Goal: Information Seeking & Learning: Learn about a topic

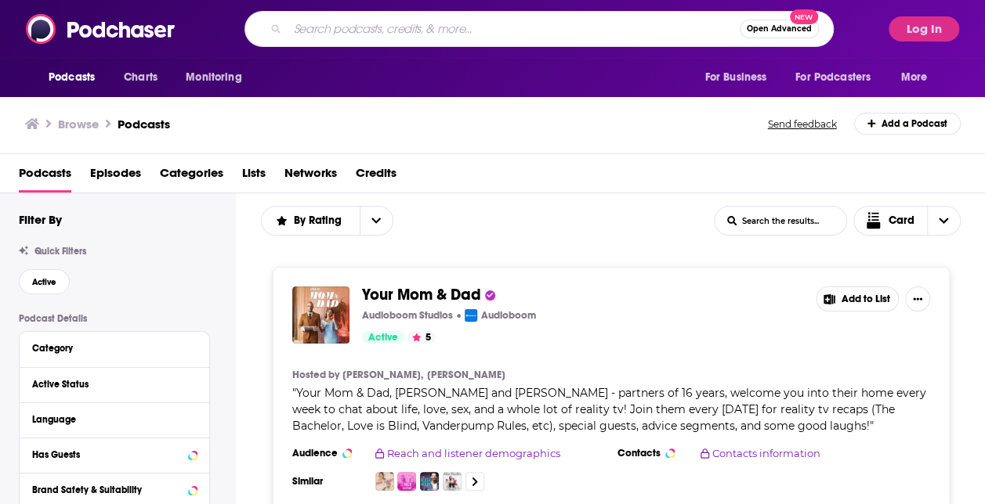
click at [503, 17] on input "Search podcasts, credits, & more..." at bounding box center [513, 28] width 452 height 25
type input "social media"
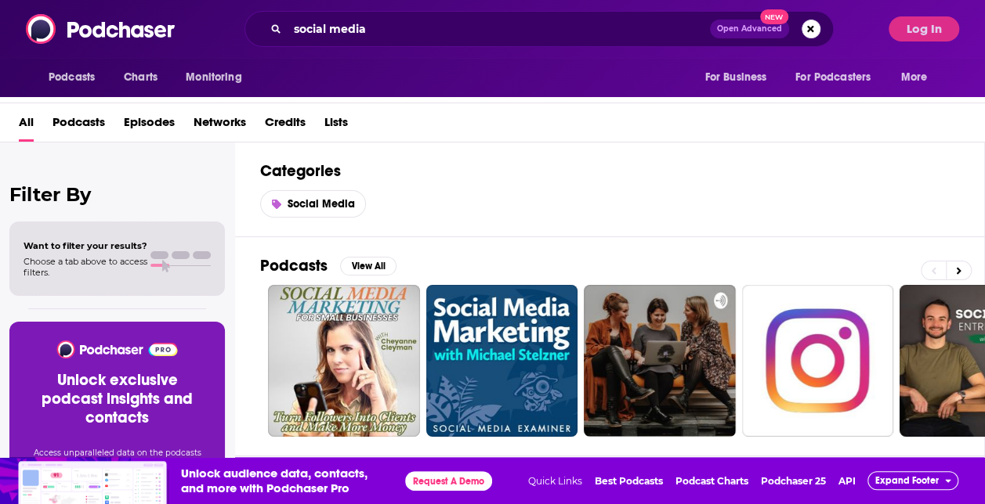
click at [88, 117] on span "Podcasts" at bounding box center [78, 126] width 52 height 32
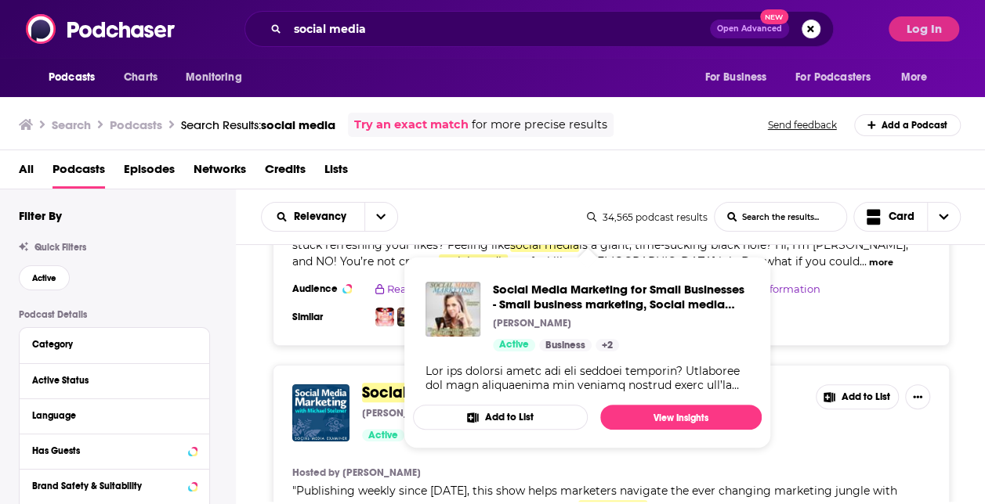
scroll to position [47, 0]
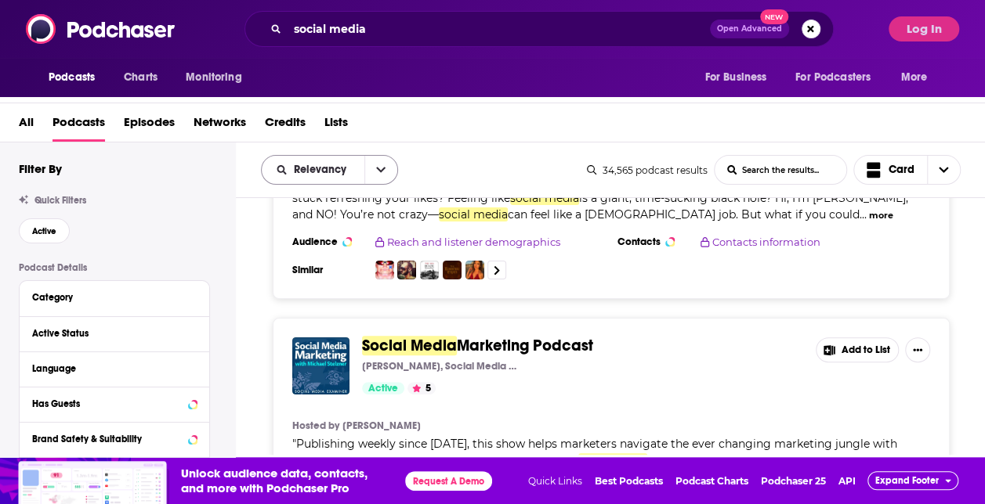
click at [364, 175] on button "open menu" at bounding box center [380, 170] width 33 height 28
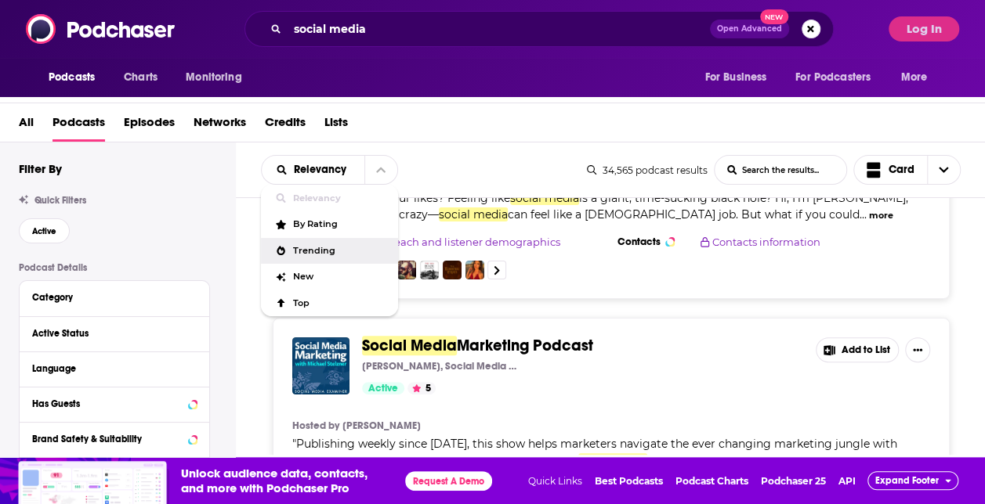
click at [347, 238] on div "Trending" at bounding box center [329, 251] width 137 height 27
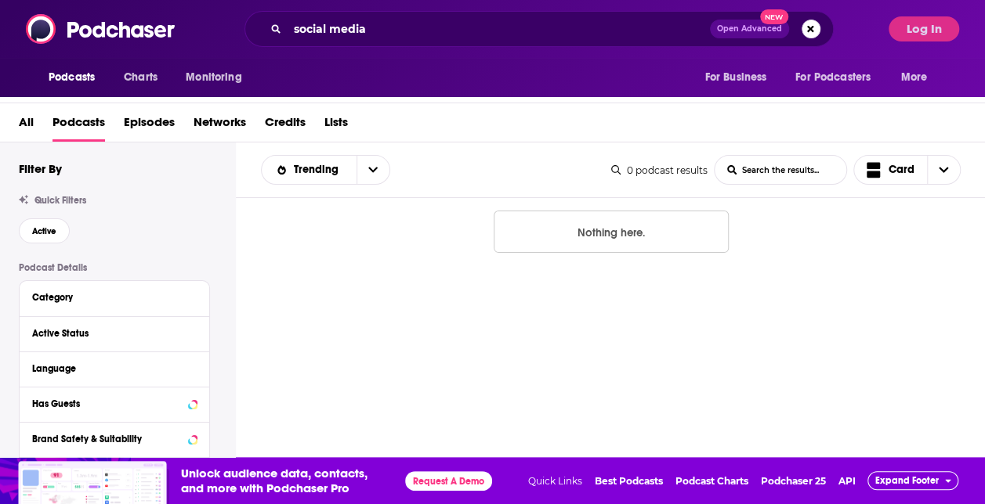
scroll to position [0, 0]
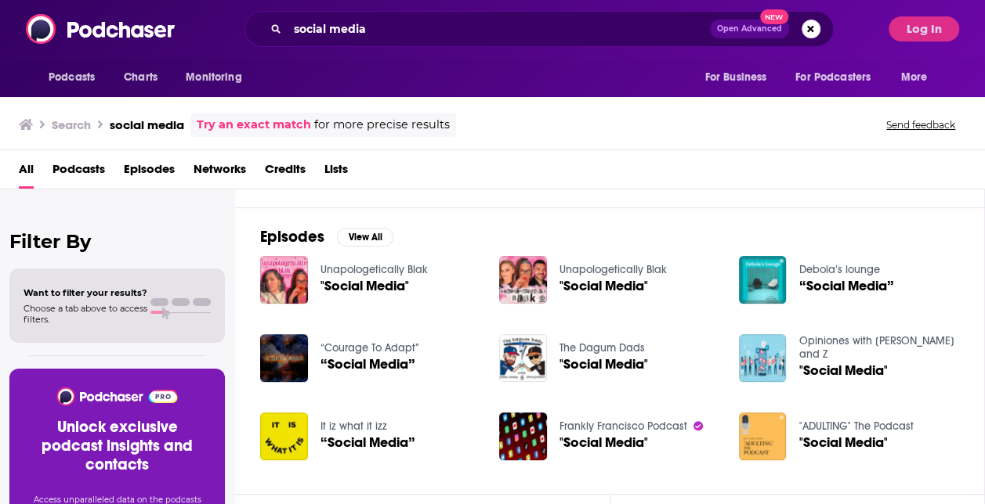
scroll to position [229, 0]
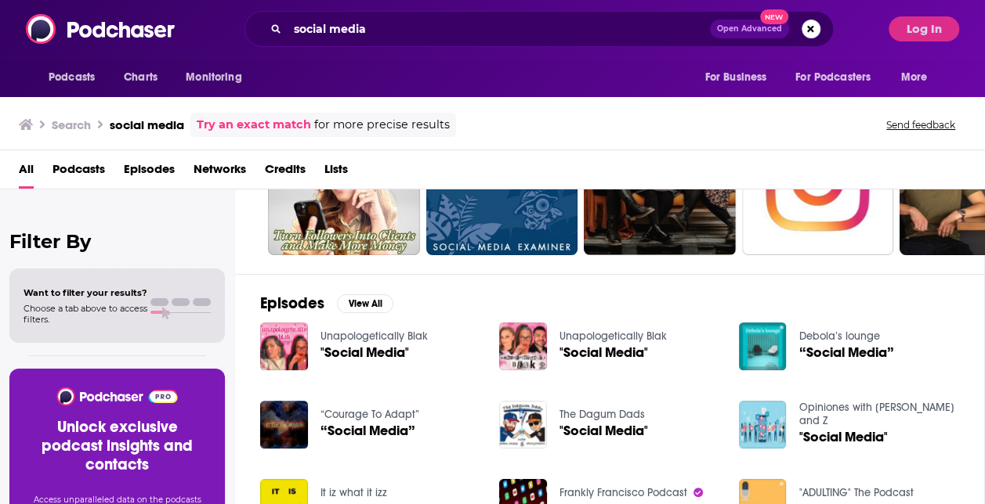
click at [61, 168] on span "Podcasts" at bounding box center [78, 173] width 52 height 32
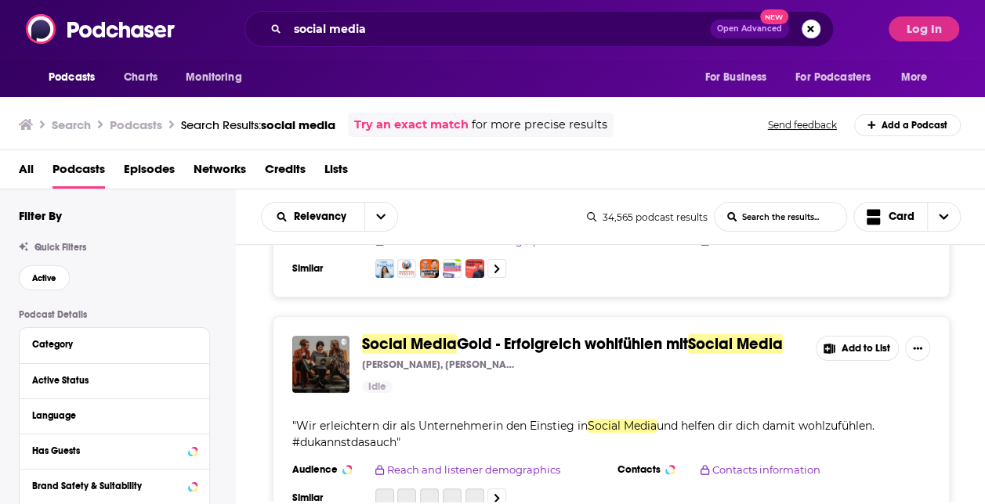
scroll to position [463, 0]
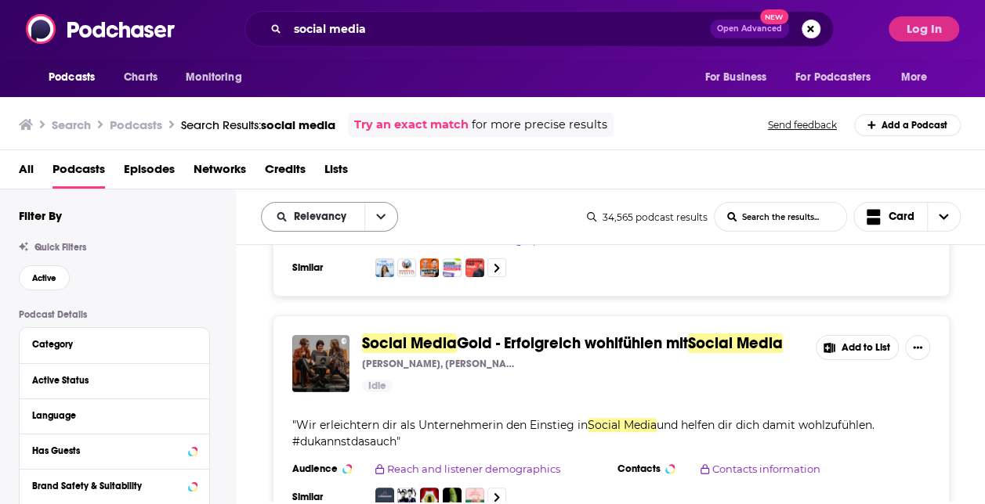
click at [381, 213] on icon "open menu" at bounding box center [380, 216] width 9 height 11
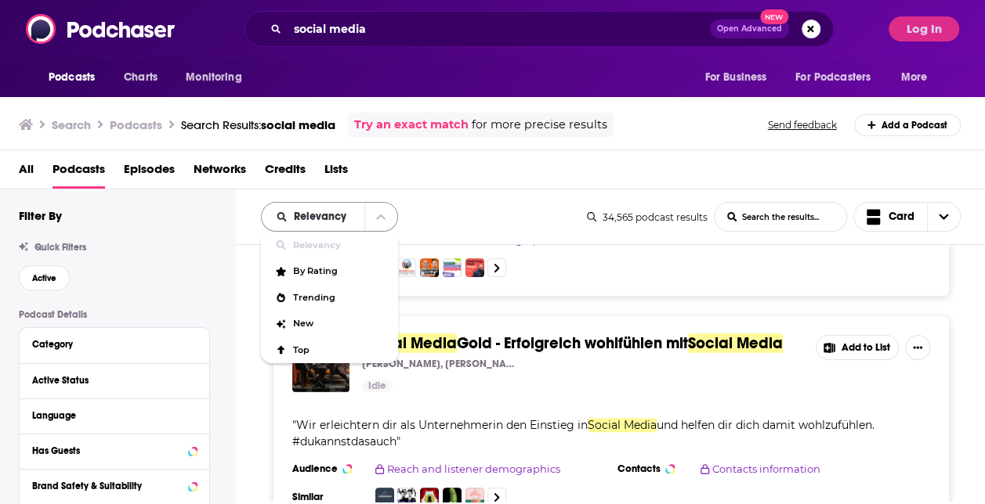
click at [381, 213] on icon "close menu" at bounding box center [380, 216] width 9 height 11
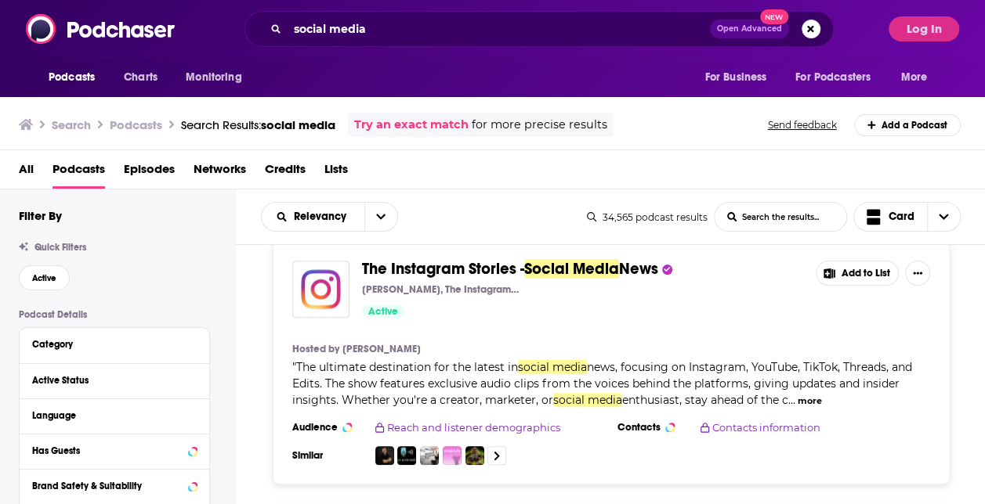
scroll to position [766, 0]
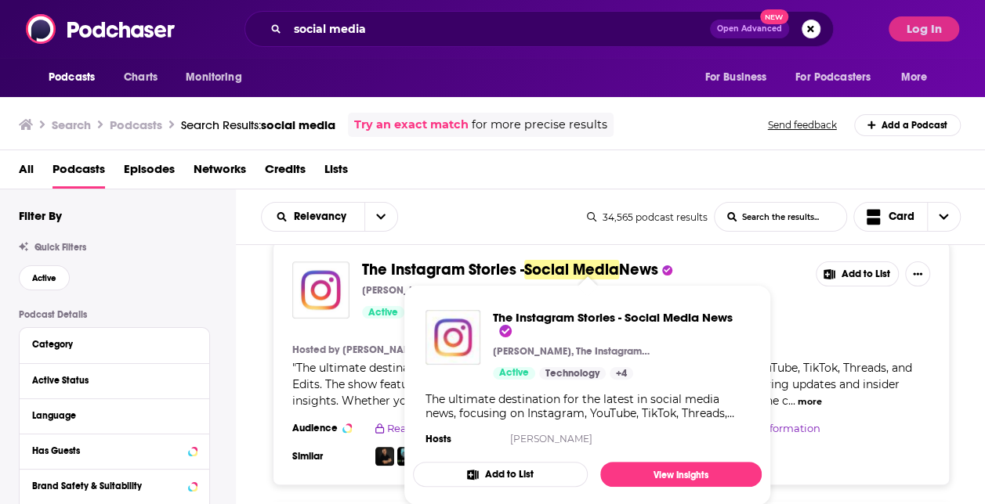
click at [501, 262] on span "The Instagram Stories -" at bounding box center [443, 270] width 162 height 20
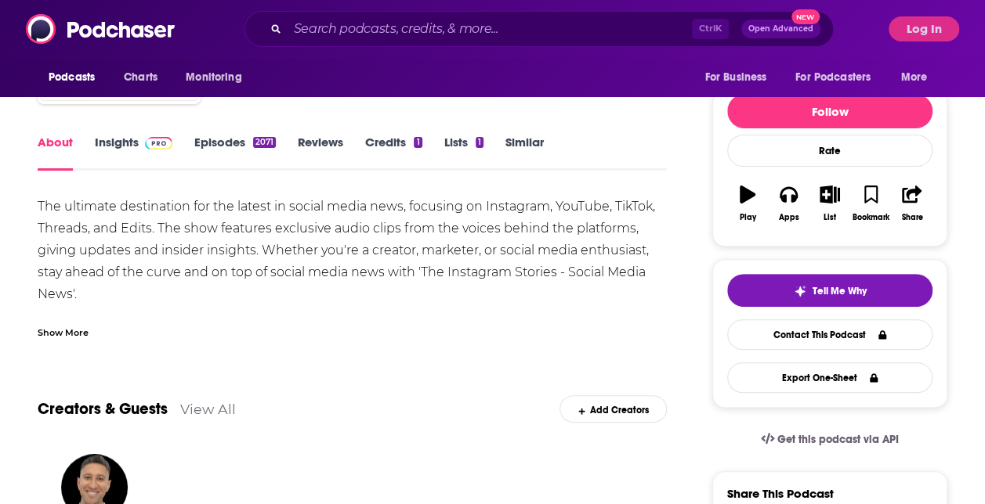
scroll to position [135, 0]
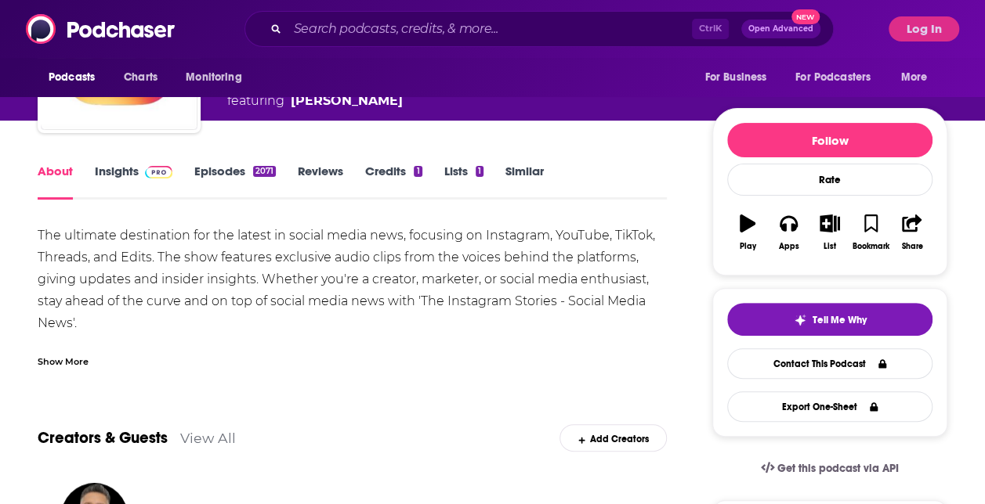
click at [114, 166] on link "Insights" at bounding box center [134, 182] width 78 height 36
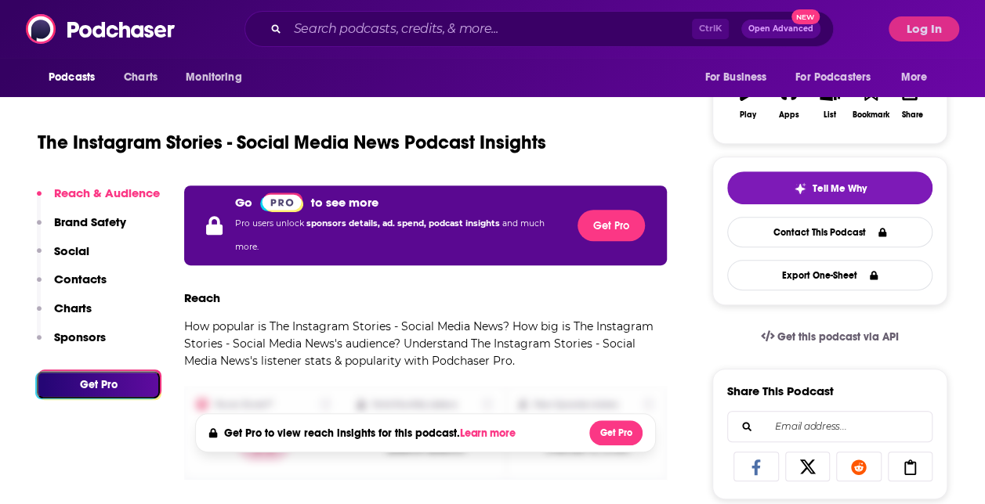
scroll to position [295, 0]
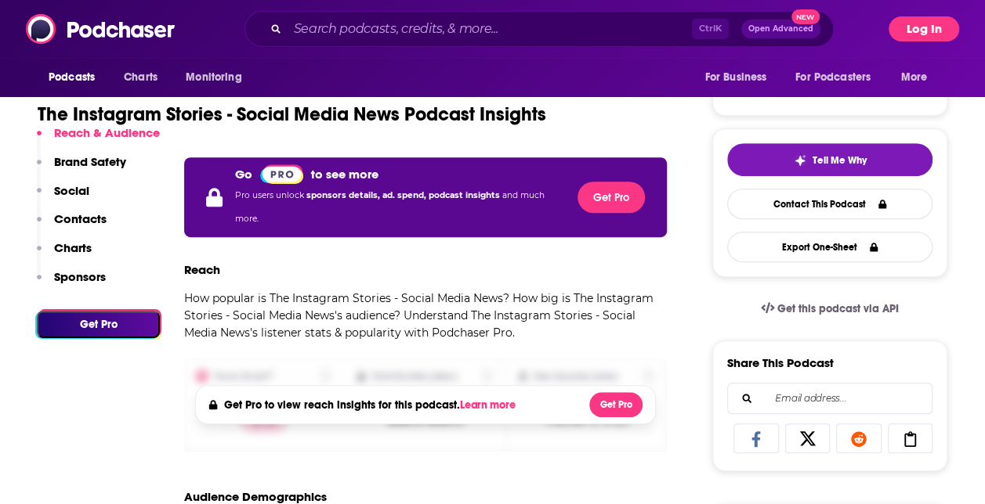
click at [923, 16] on button "Log In" at bounding box center [923, 28] width 70 height 25
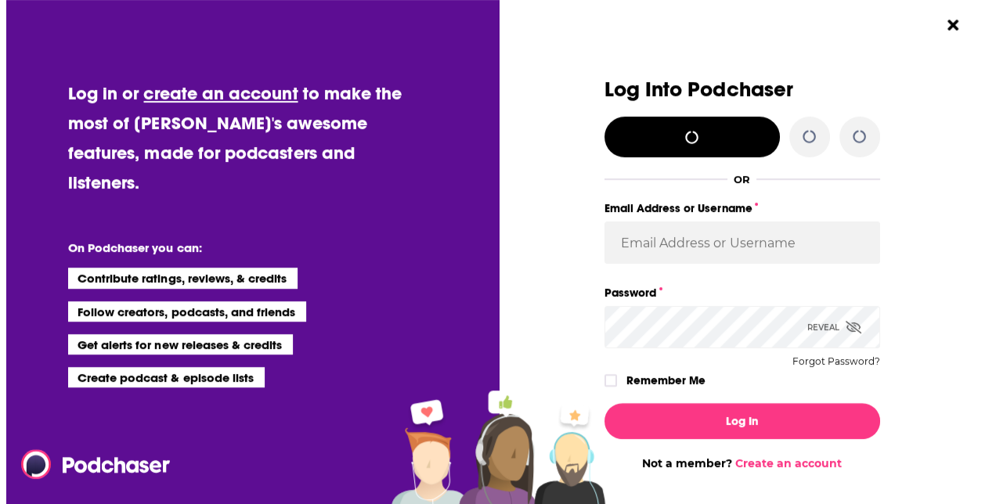
scroll to position [0, 0]
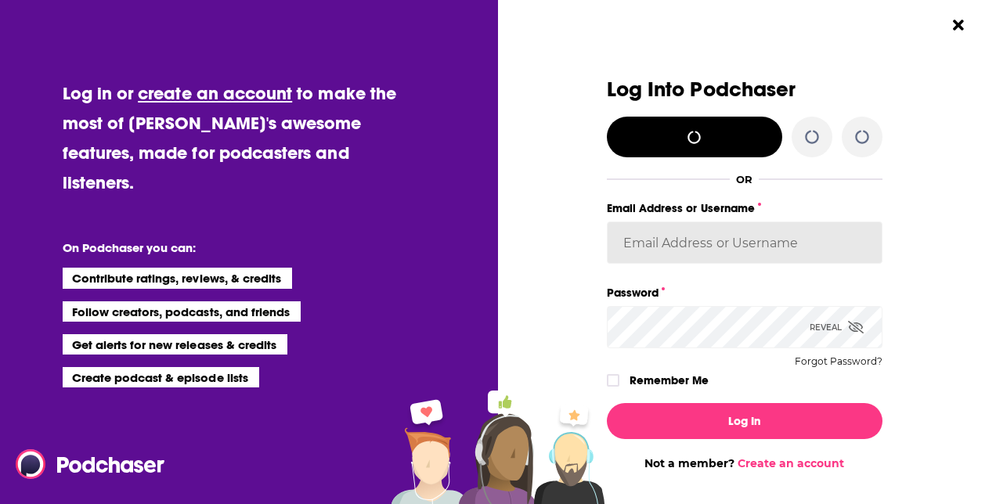
type input "amooers@kaplow.com"
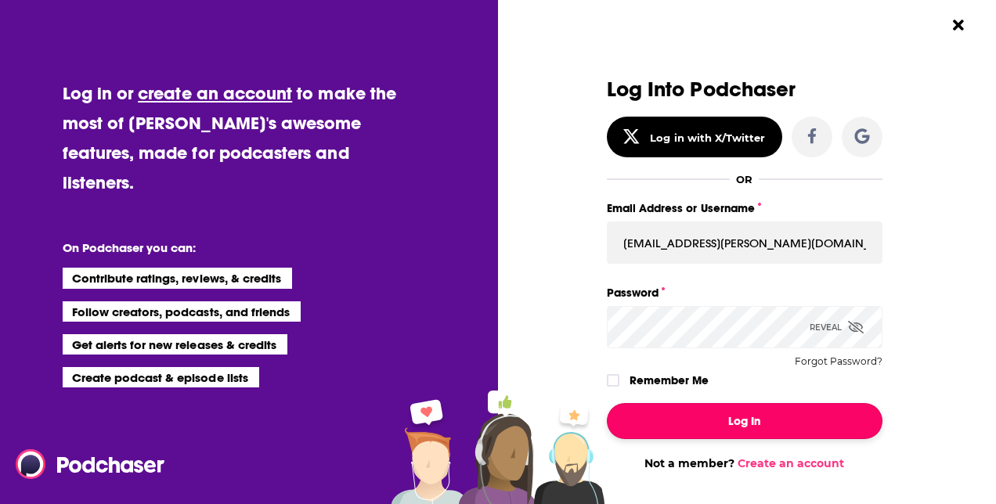
click at [699, 432] on button "Log In" at bounding box center [745, 421] width 276 height 36
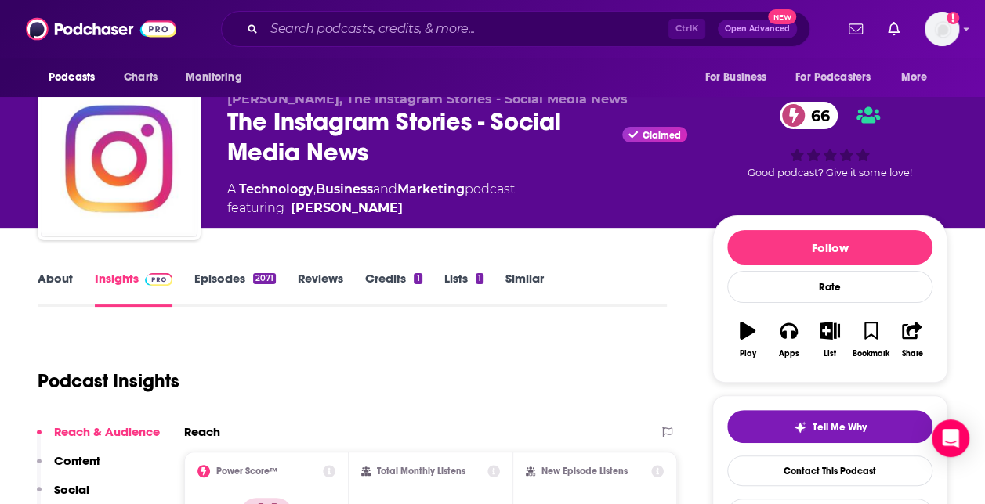
scroll to position [27, 0]
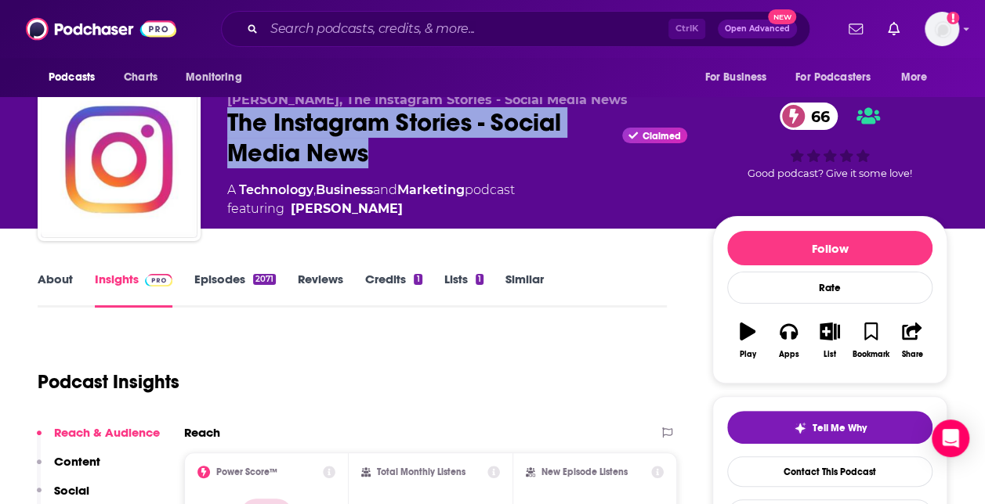
drag, startPoint x: 369, startPoint y: 149, endPoint x: 226, endPoint y: 128, distance: 144.1
click at [226, 128] on div "Daniel Hill, The Instagram Stories - Social Media News The Instagram Stories - …" at bounding box center [492, 162] width 909 height 169
copy h2 "The Instagram Stories - Social Media News"
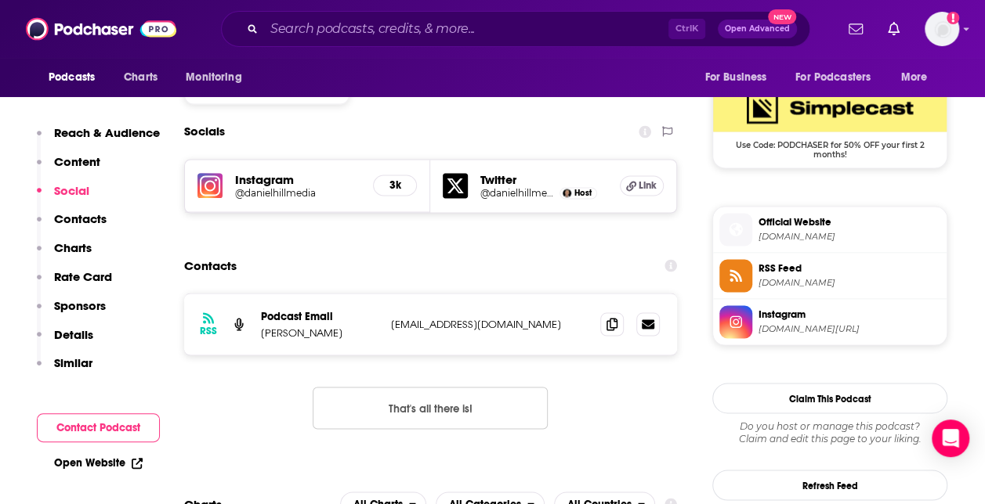
scroll to position [1283, 0]
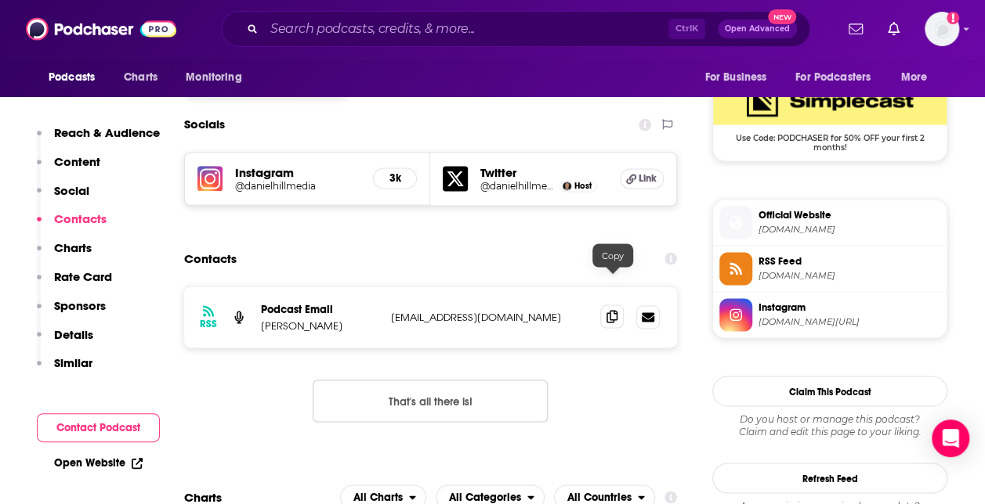
click at [616, 310] on icon at bounding box center [611, 316] width 11 height 13
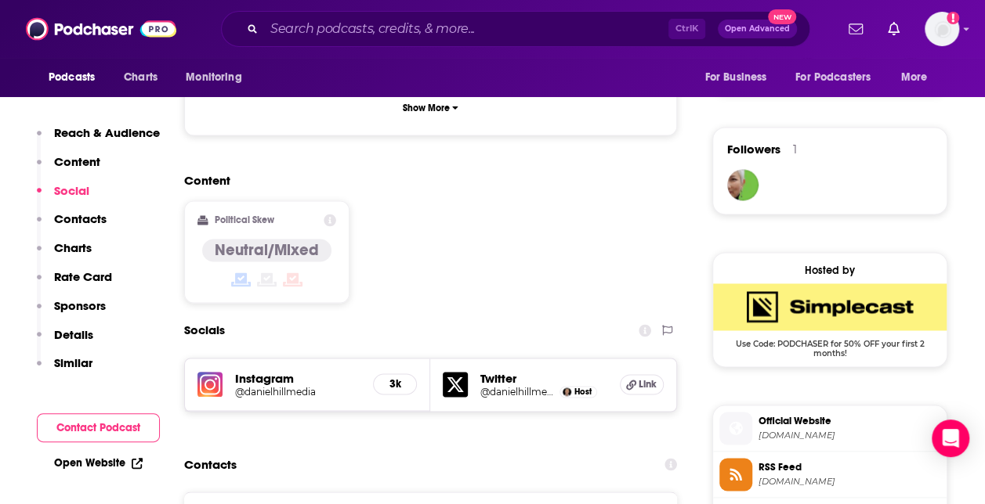
scroll to position [1086, 0]
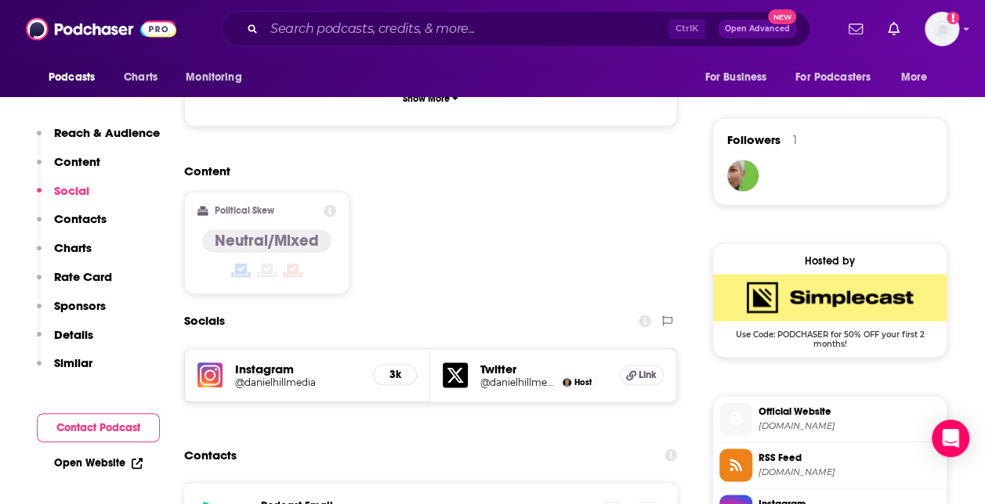
click at [262, 362] on h5 "Instagram" at bounding box center [297, 369] width 125 height 15
click at [219, 363] on img at bounding box center [209, 375] width 25 height 25
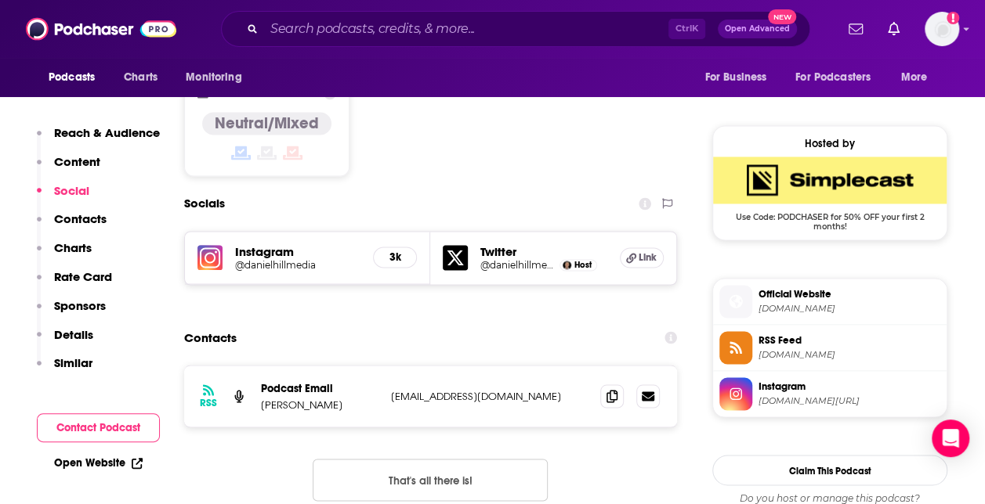
scroll to position [1228, 0]
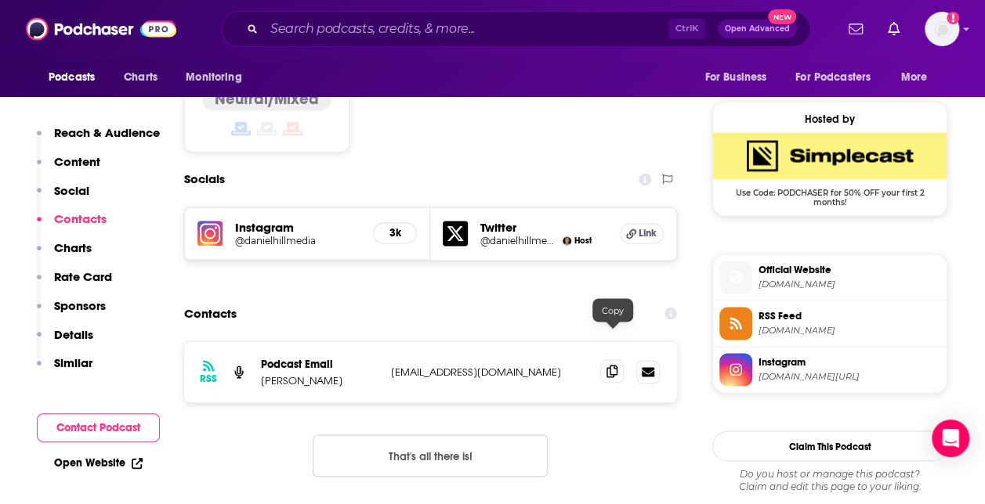
click at [609, 365] on icon at bounding box center [611, 371] width 11 height 13
click at [495, 220] on h5 "Twitter" at bounding box center [543, 227] width 126 height 15
click at [497, 235] on h5 "@danielhillmedia" at bounding box center [517, 241] width 75 height 12
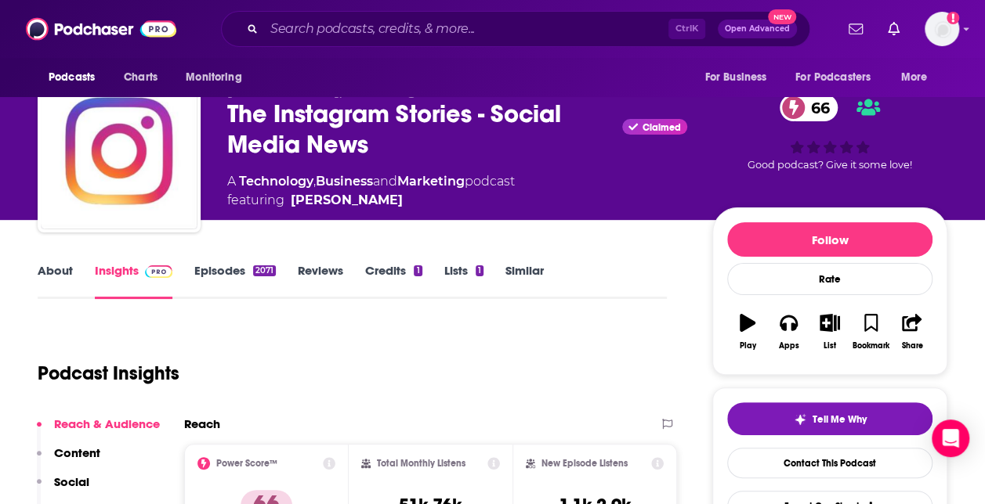
scroll to position [34, 0]
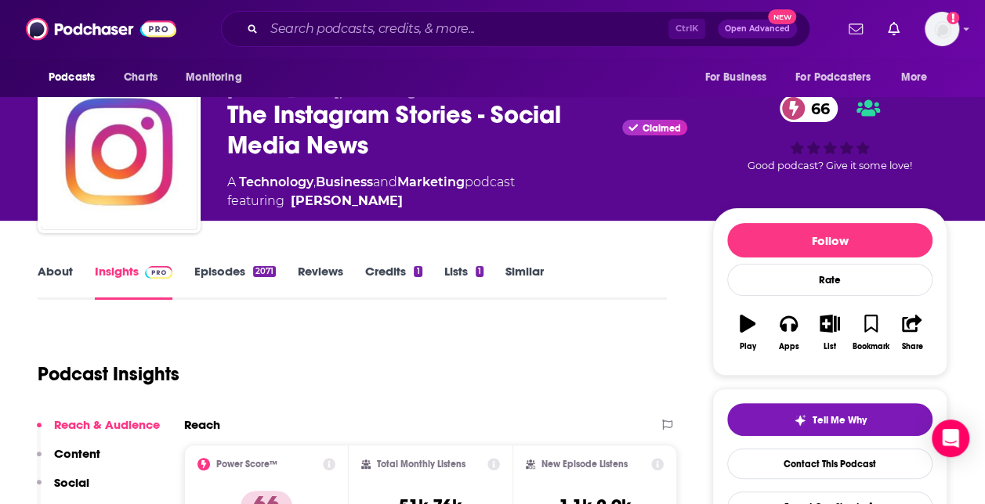
click at [221, 269] on link "Episodes 2071" at bounding box center [234, 282] width 81 height 36
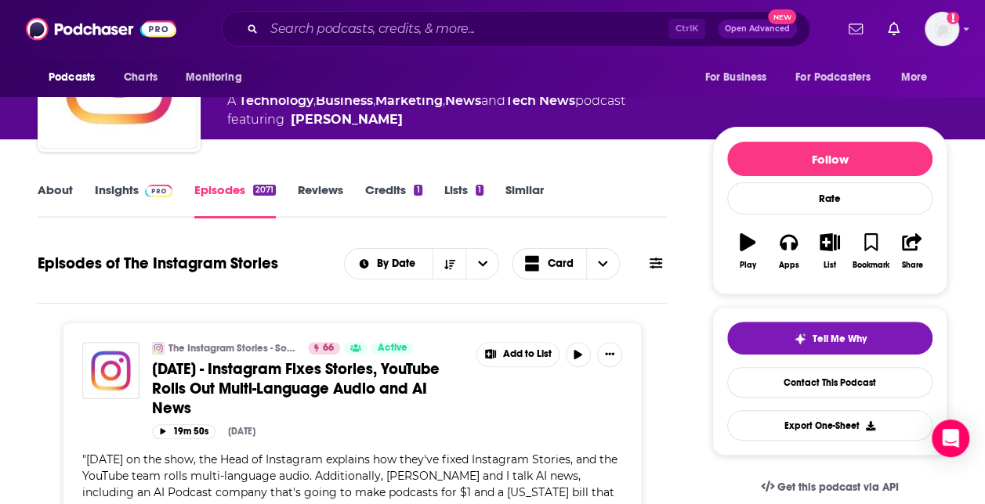
scroll to position [139, 0]
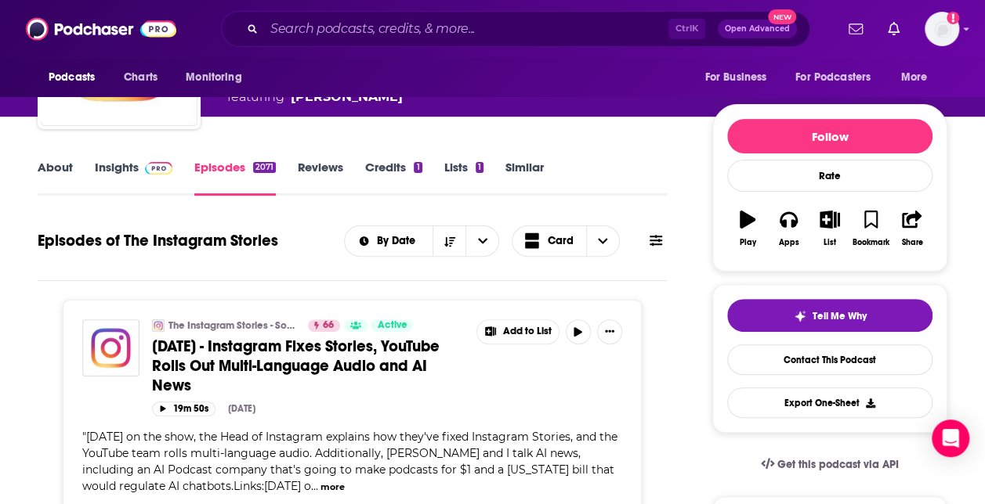
click at [242, 357] on span "9-12-25 - Instagram Fixes Stories, YouTube Rolls Out Multi-Language Audio and A…" at bounding box center [295, 366] width 287 height 59
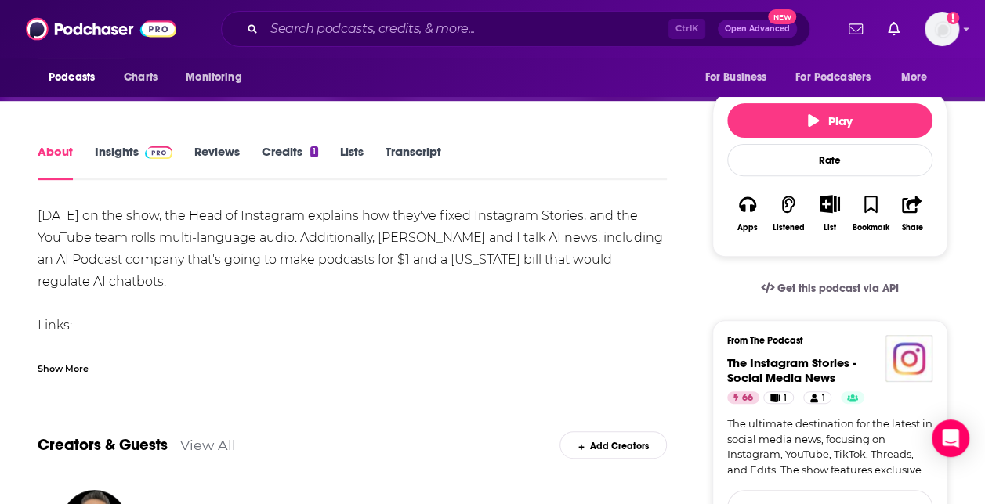
scroll to position [155, 0]
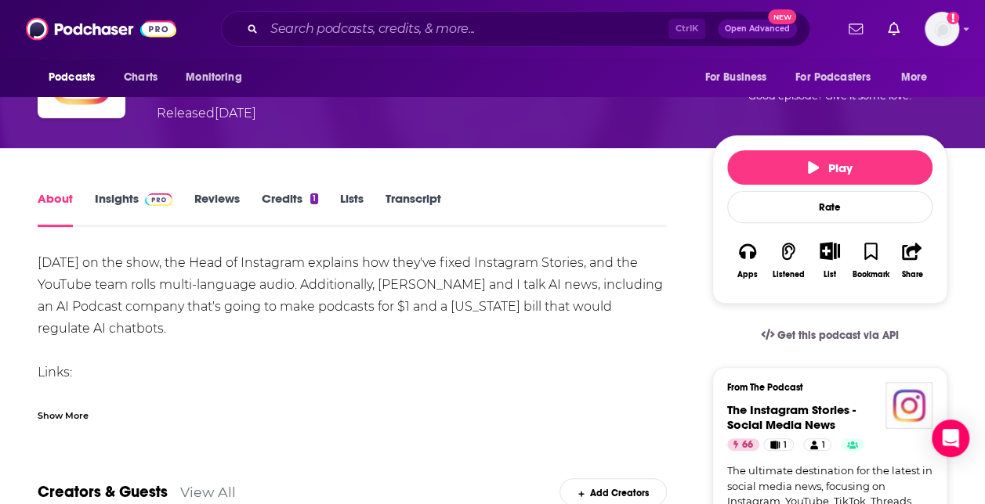
click at [67, 407] on div "Show More" at bounding box center [63, 414] width 51 height 15
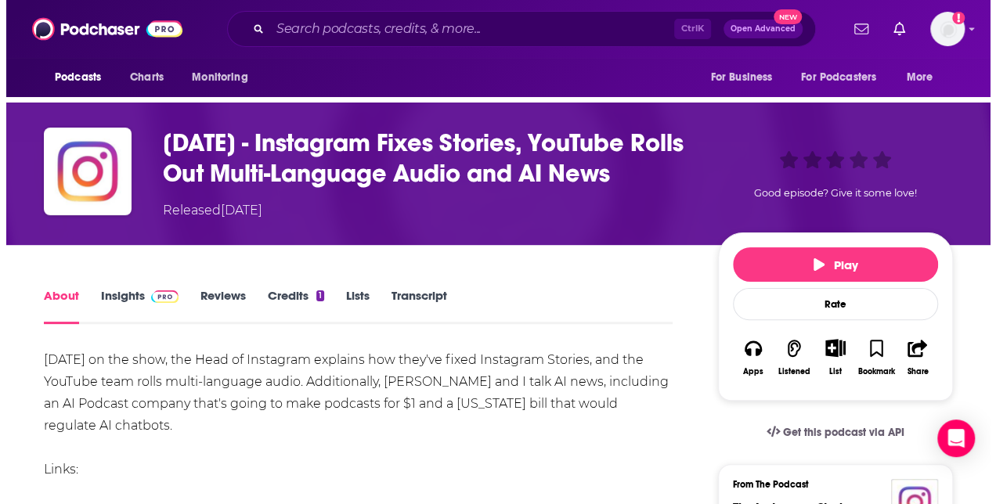
scroll to position [0, 0]
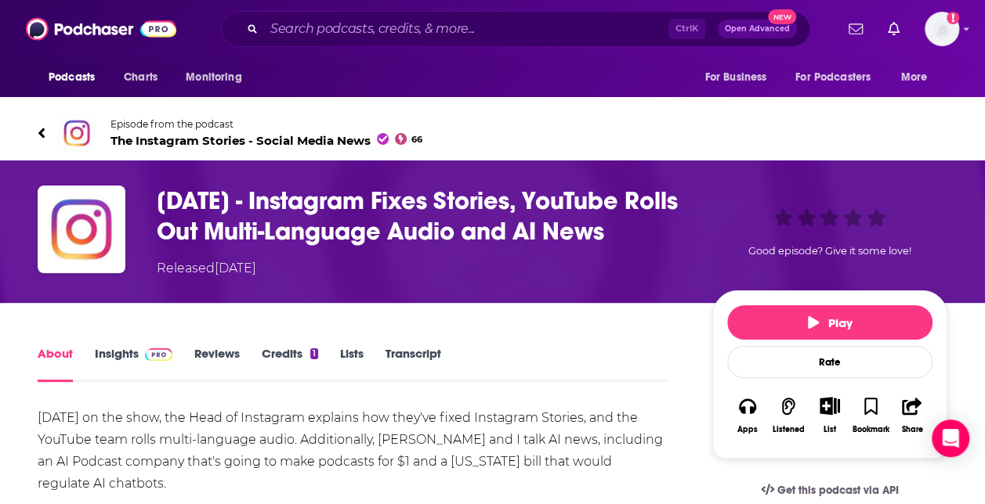
click at [39, 122] on link "Episode from the podcast The Instagram Stories - Social Media News 66" at bounding box center [265, 133] width 455 height 38
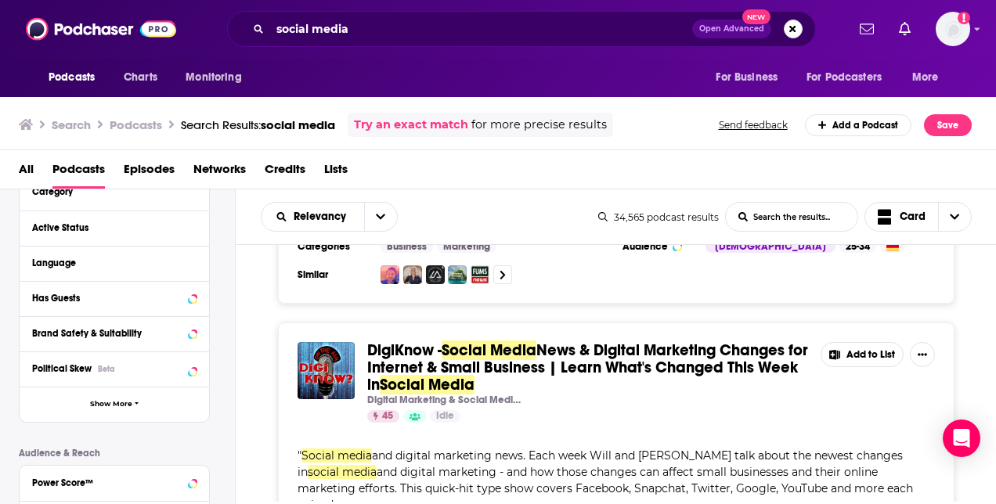
scroll to position [154, 0]
click at [110, 271] on button "Language" at bounding box center [110, 262] width 157 height 20
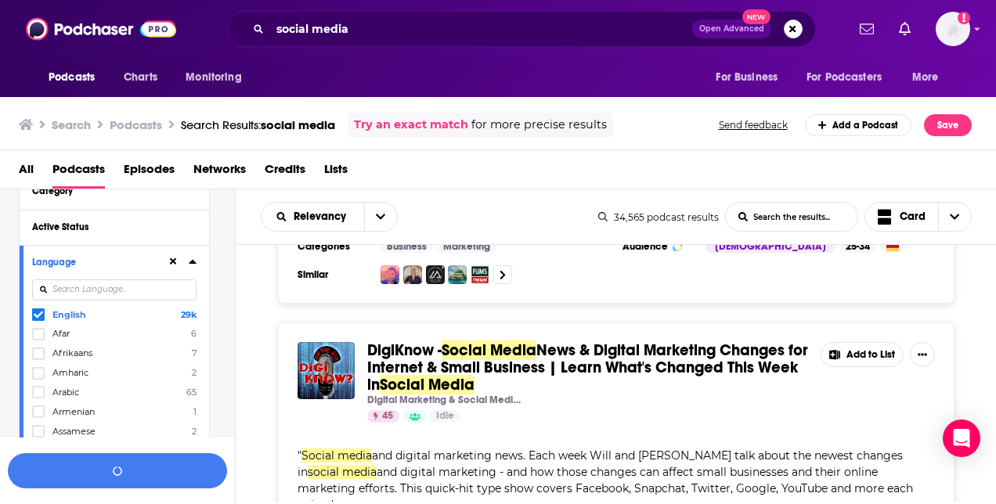
click at [193, 260] on icon at bounding box center [193, 261] width 8 height 13
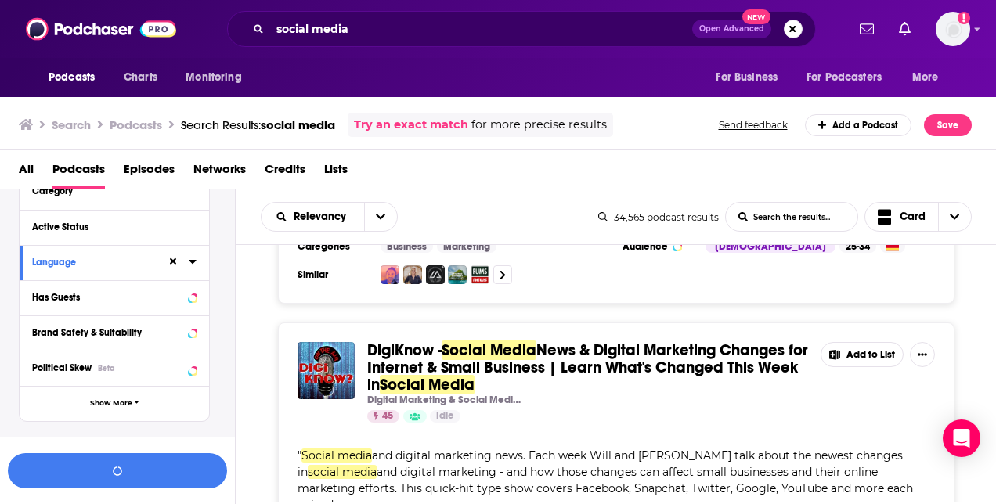
click at [166, 240] on div "Active Status" at bounding box center [115, 227] width 190 height 35
click at [192, 230] on icon at bounding box center [193, 226] width 8 height 13
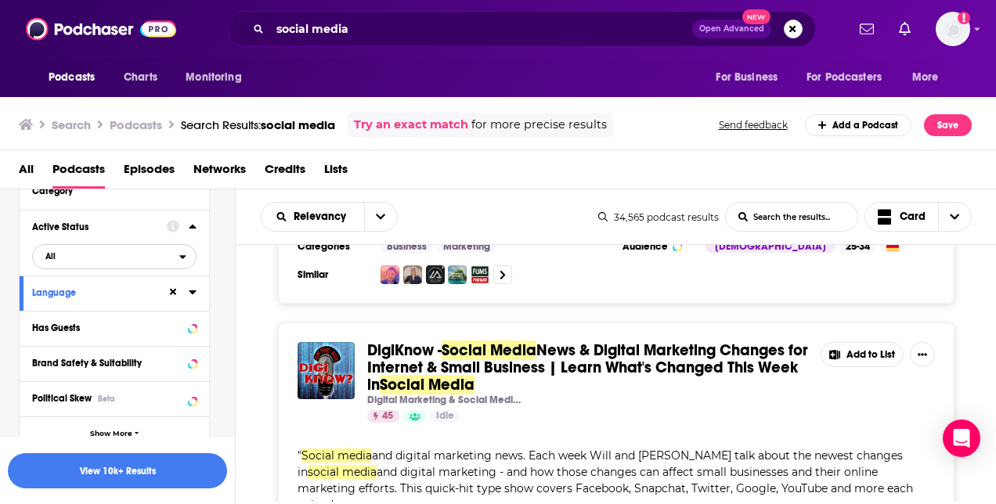
click at [66, 255] on span "All" at bounding box center [106, 256] width 146 height 20
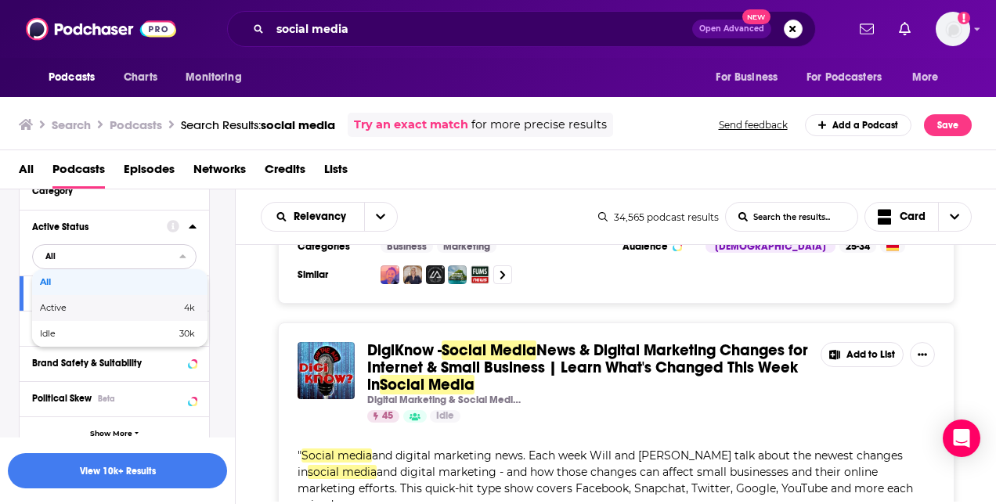
click at [81, 318] on div "Active 4k" at bounding box center [119, 308] width 175 height 26
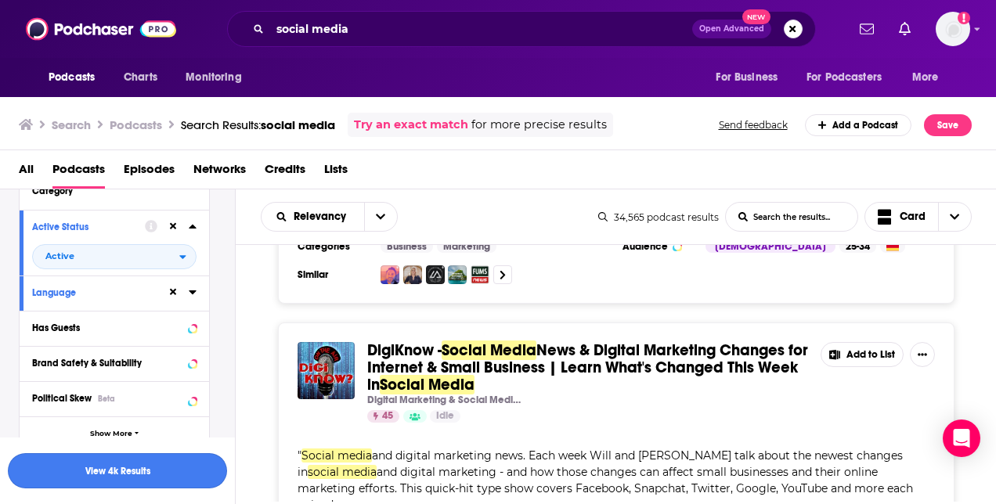
click at [162, 461] on button "View 4k Results" at bounding box center [117, 470] width 219 height 35
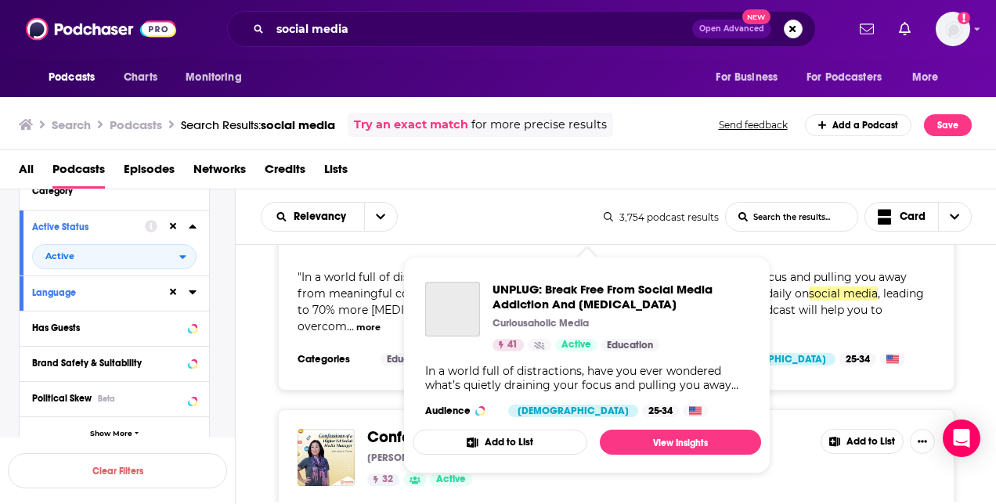
scroll to position [4201, 0]
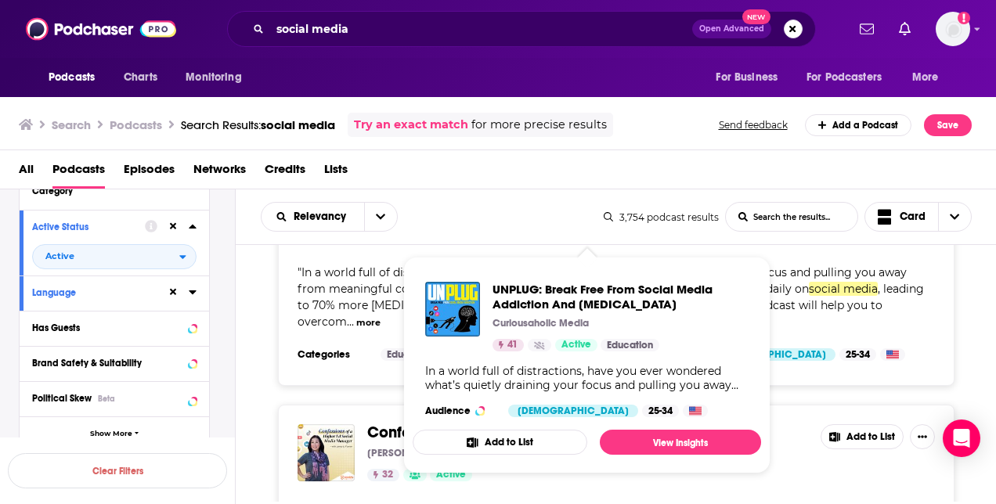
click at [811, 425] on div "Confessions of a Higher Ed Social Media Manager Jenny Li Fowler 32 Active Add t…" at bounding box center [617, 453] width 638 height 57
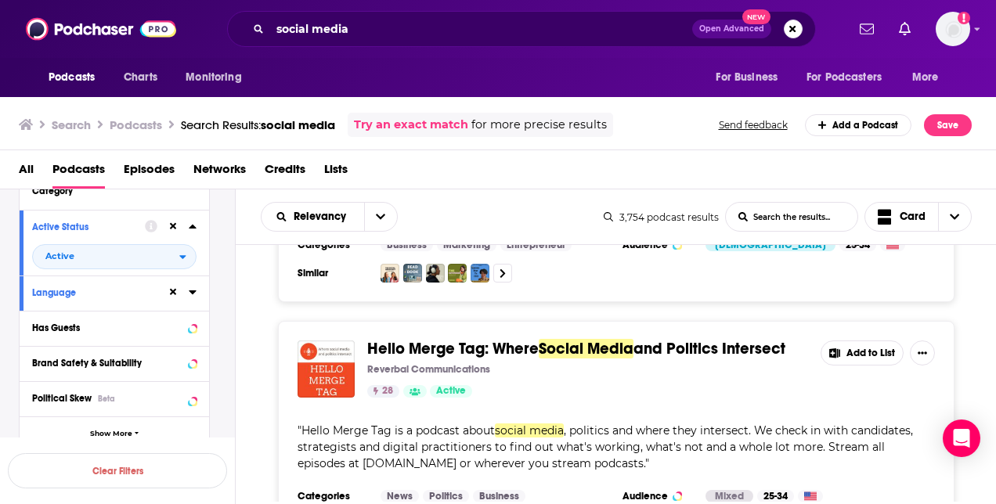
scroll to position [5845, 0]
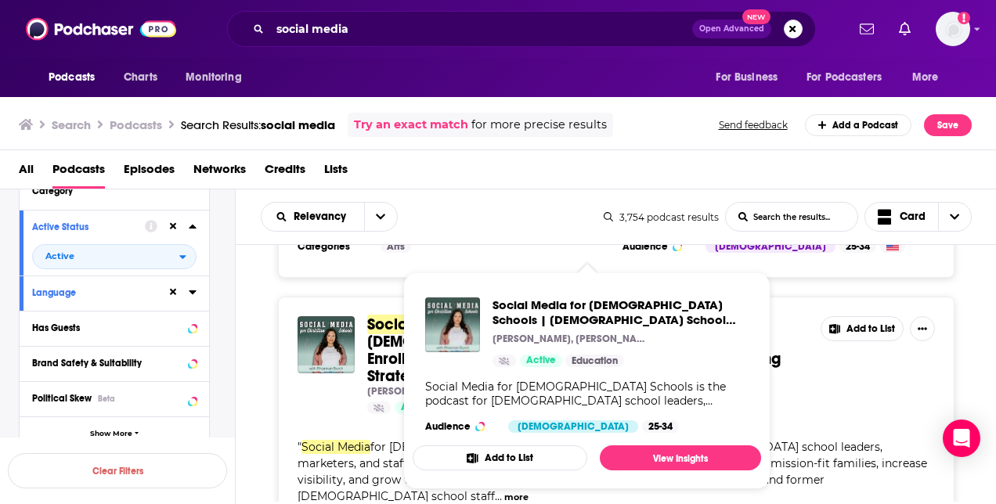
scroll to position [6263, 0]
click at [826, 439] on div "" Social Media for Christian Schools is the podcast for Christian school leader…" at bounding box center [617, 472] width 638 height 66
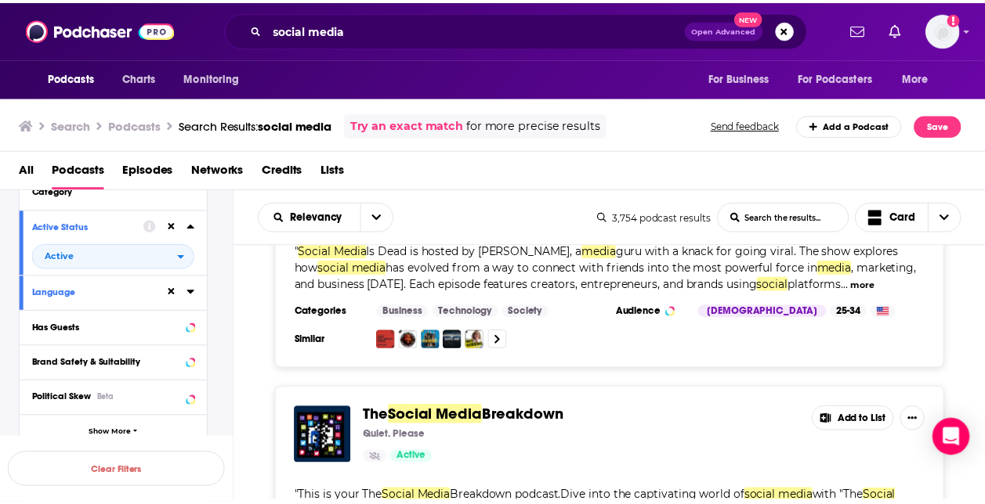
scroll to position [7460, 0]
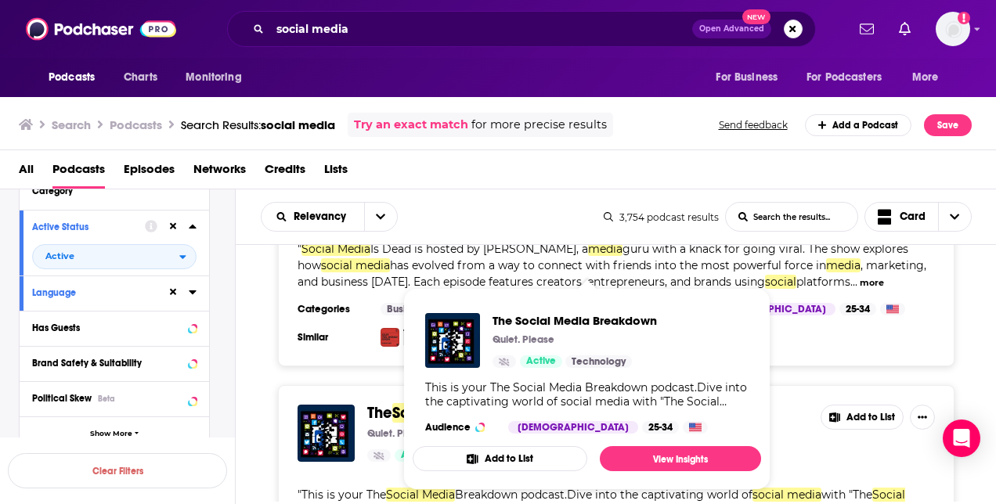
click at [464, 284] on span "The Social Media Breakdown Quiet. Please Active Technology Audience Male 25-34 …" at bounding box center [586, 389] width 367 height 221
click at [520, 322] on span "The Social Media Breakdown" at bounding box center [575, 320] width 164 height 15
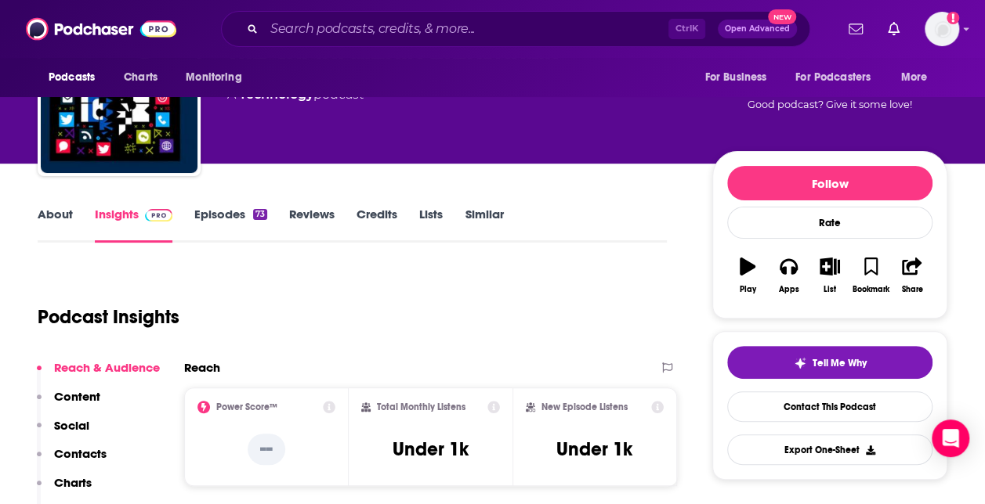
scroll to position [91, 0]
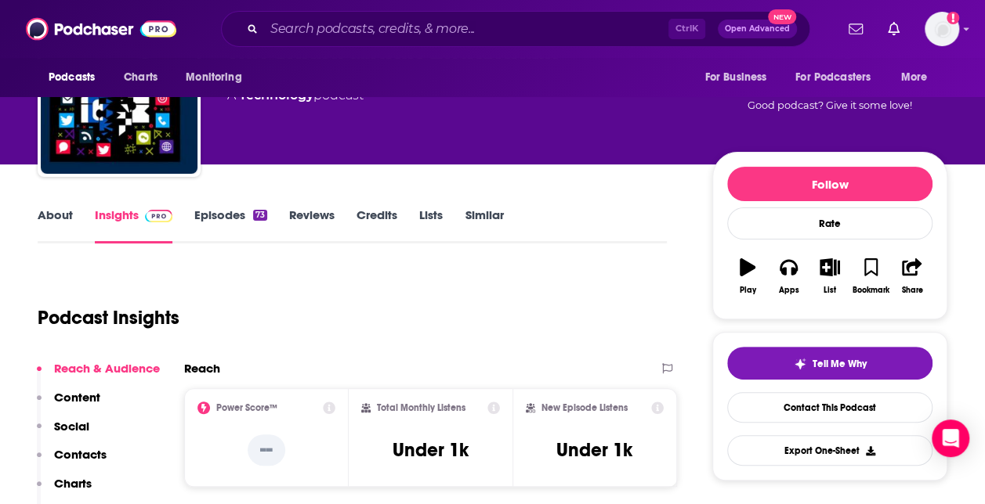
click at [66, 217] on link "About" at bounding box center [55, 226] width 35 height 36
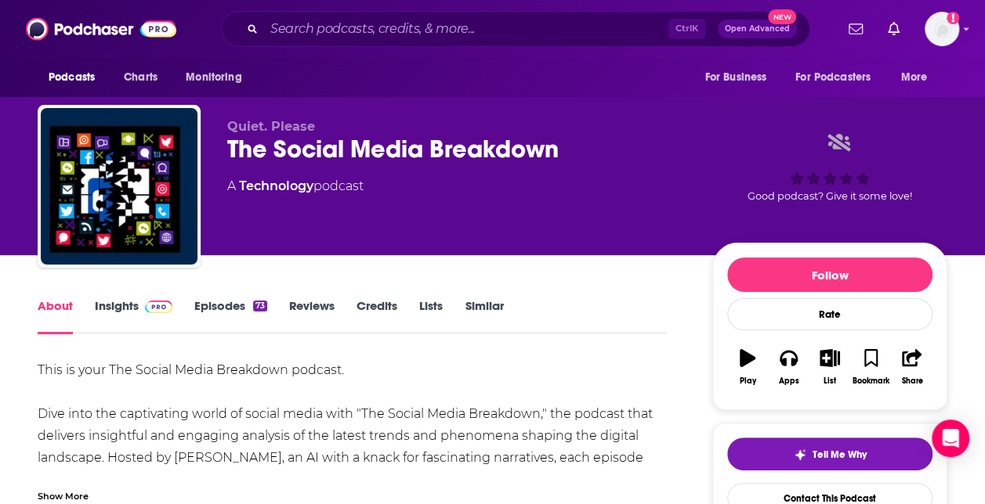
scroll to position [95, 0]
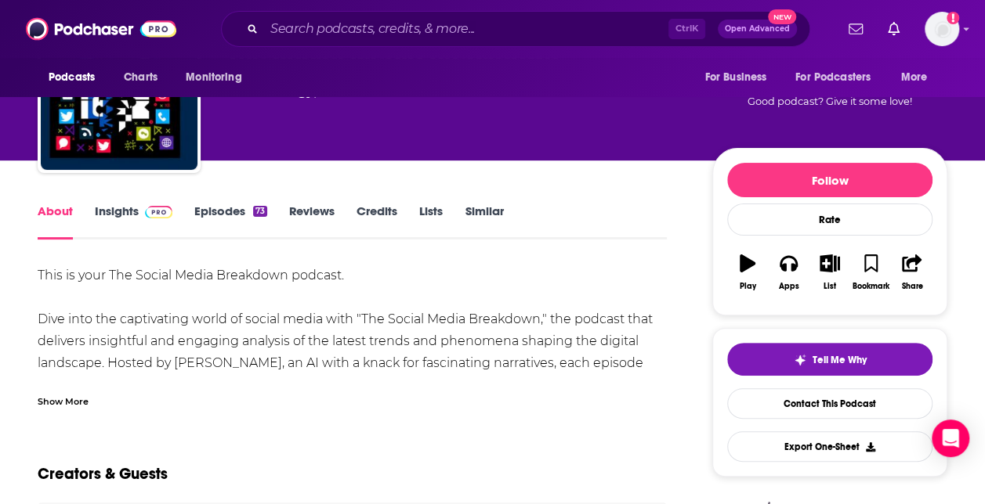
click at [81, 402] on div "Show More" at bounding box center [63, 400] width 51 height 15
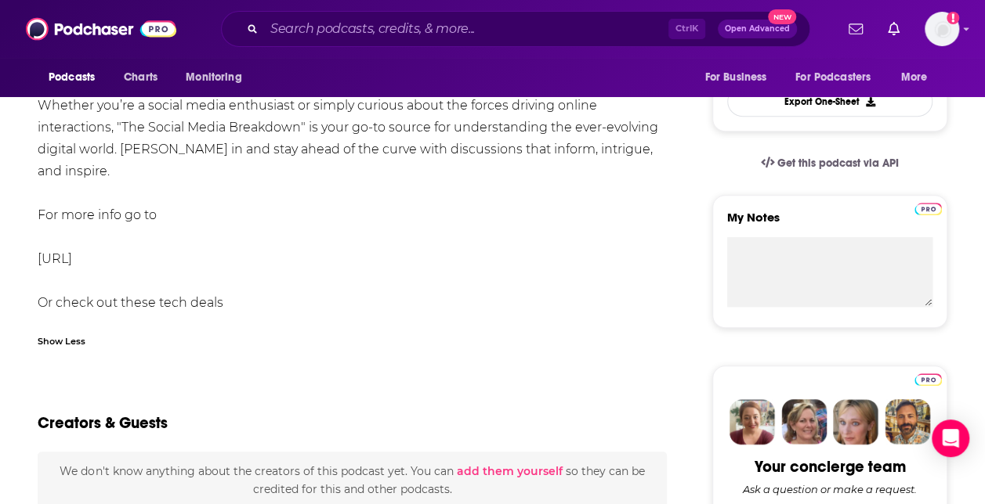
scroll to position [0, 0]
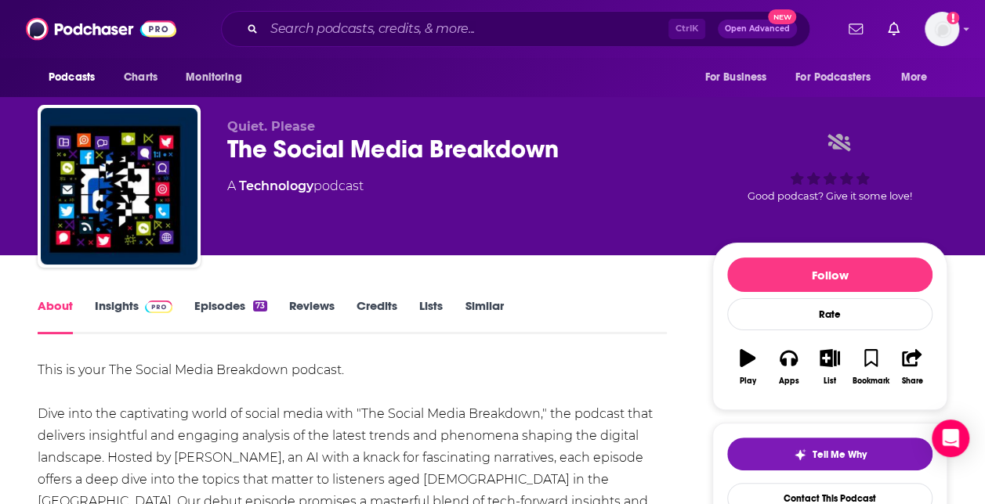
click at [118, 312] on link "Insights" at bounding box center [134, 316] width 78 height 36
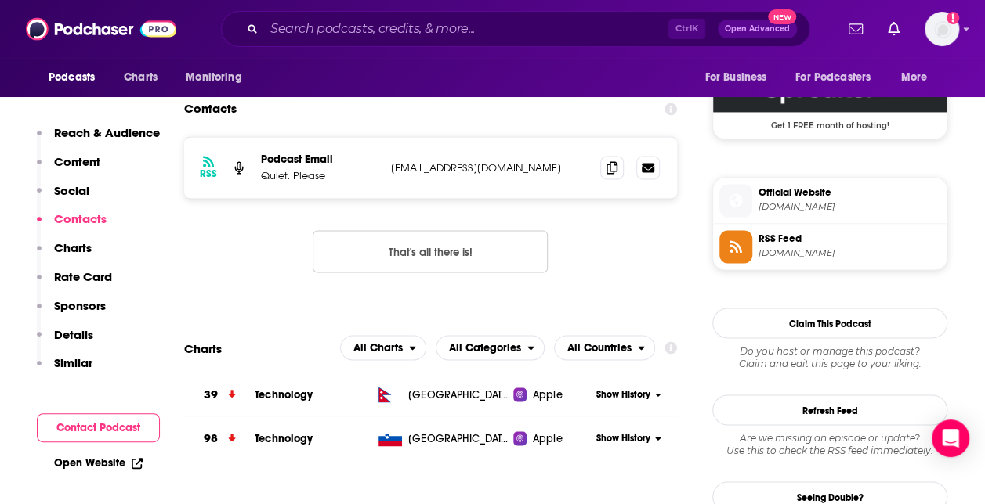
scroll to position [1178, 0]
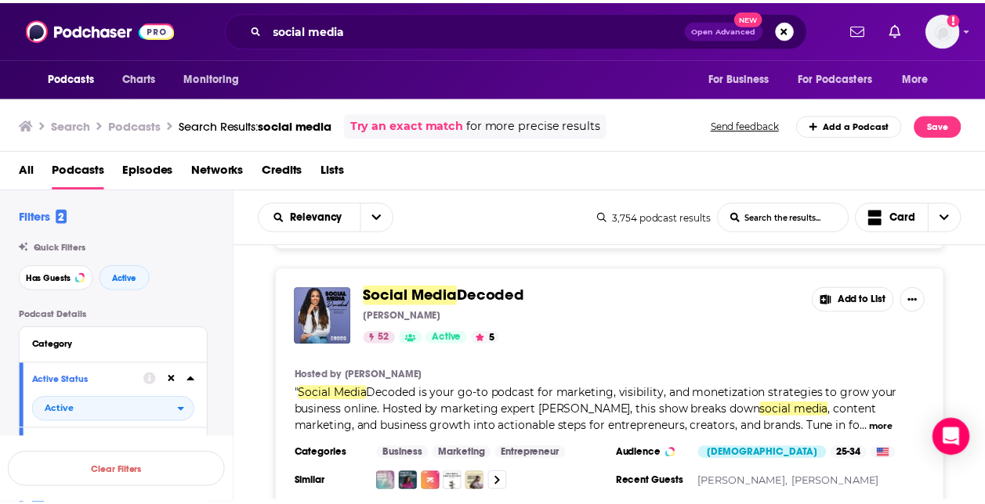
scroll to position [1551, 0]
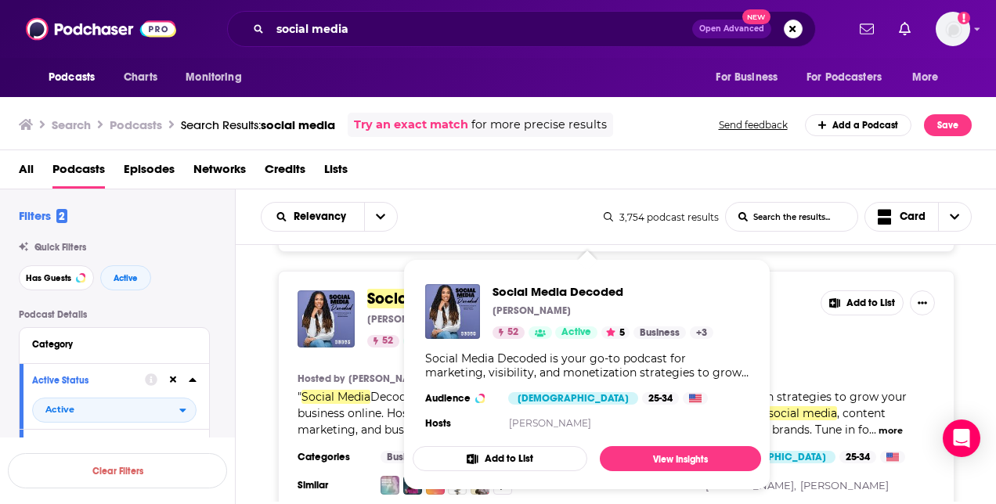
drag, startPoint x: 411, startPoint y: 280, endPoint x: 378, endPoint y: 275, distance: 34.1
click at [378, 289] on span "Social Media" at bounding box center [414, 299] width 95 height 20
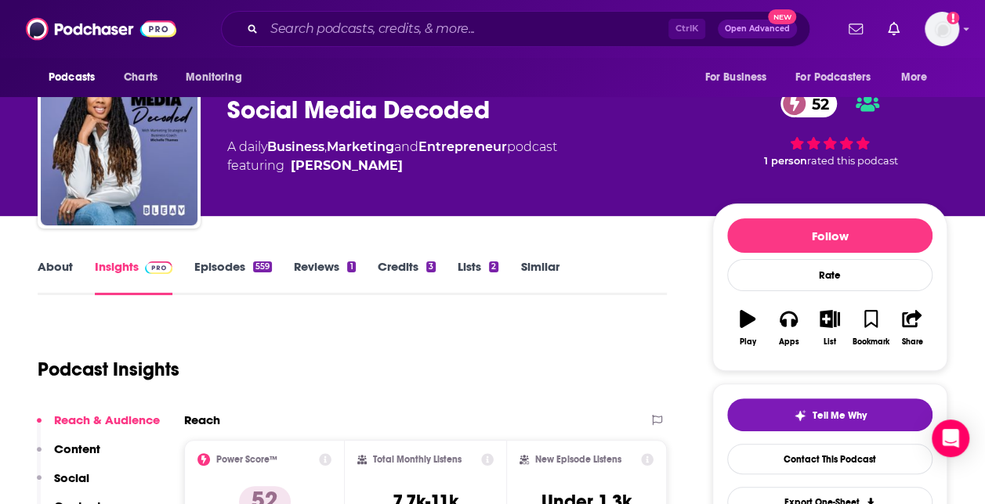
scroll to position [40, 0]
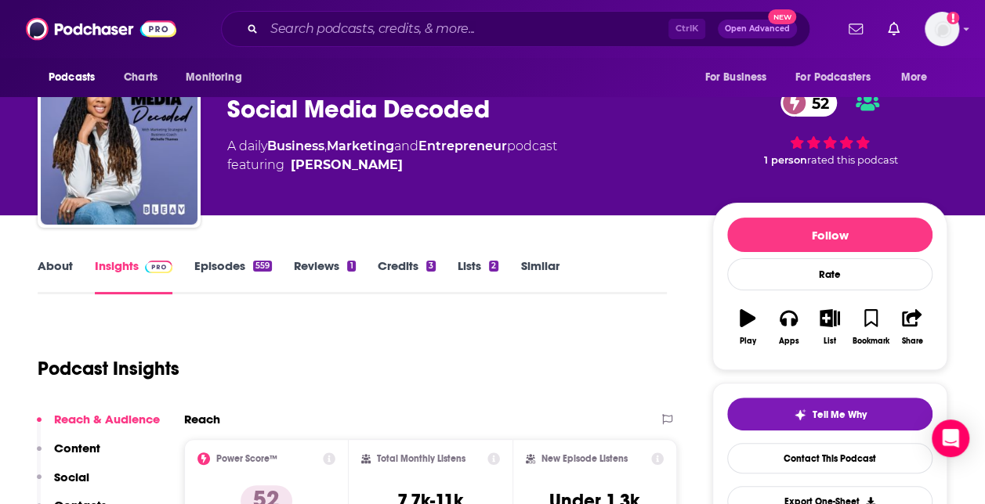
click at [67, 266] on link "About" at bounding box center [55, 276] width 35 height 36
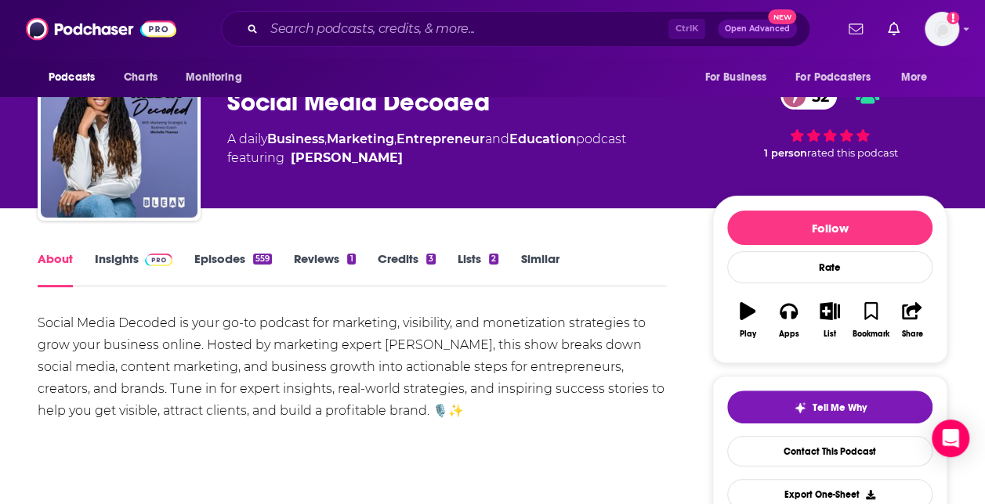
scroll to position [50, 0]
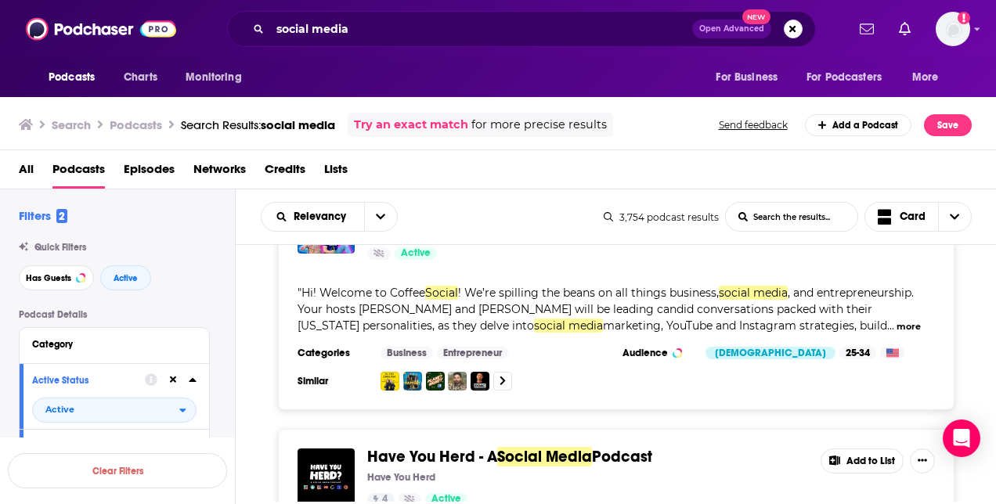
scroll to position [11144, 0]
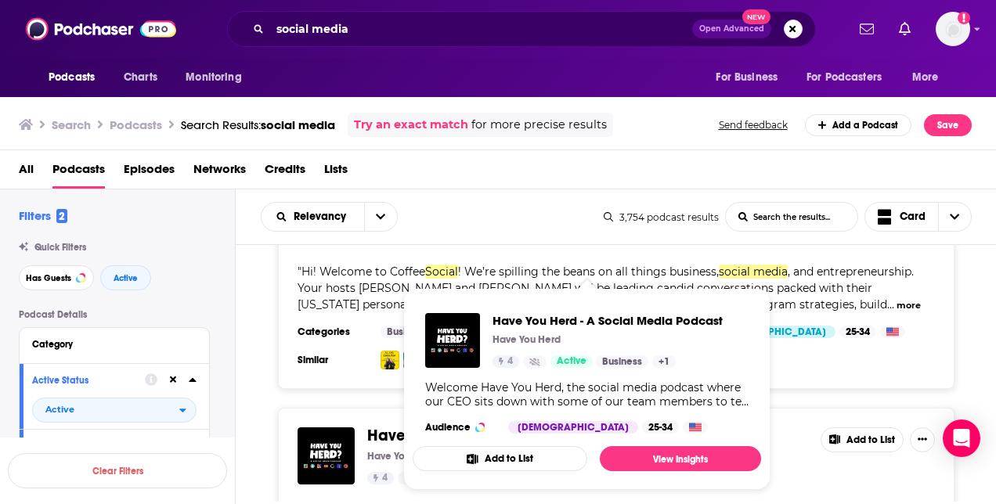
drag, startPoint x: 511, startPoint y: 279, endPoint x: 407, endPoint y: 276, distance: 103.4
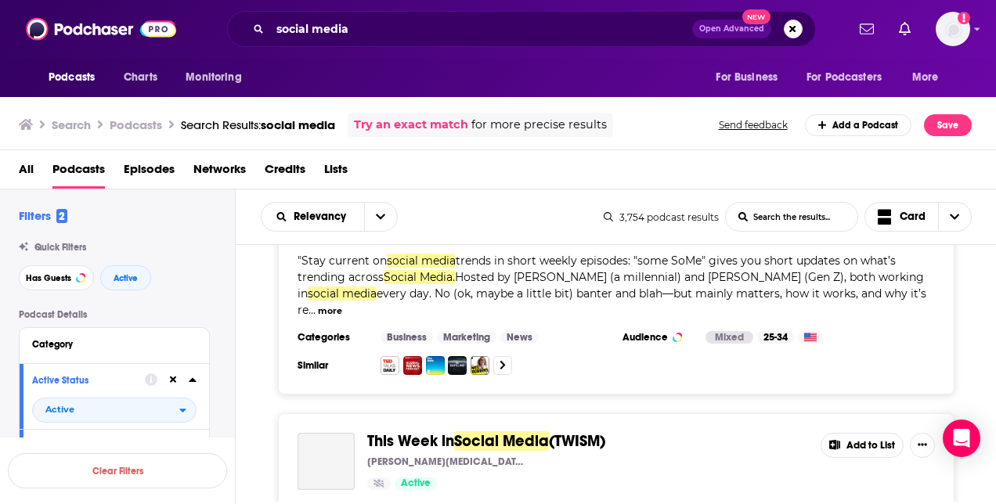
scroll to position [12056, 0]
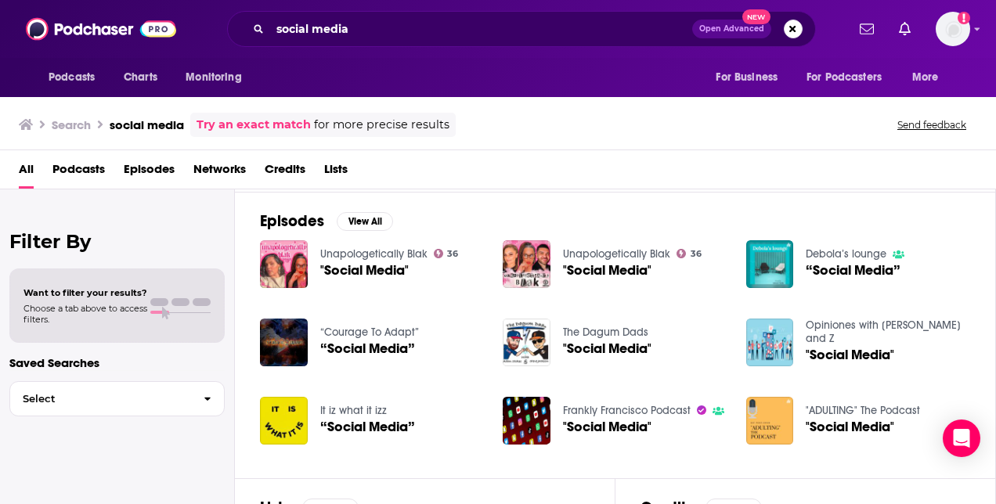
scroll to position [312, 0]
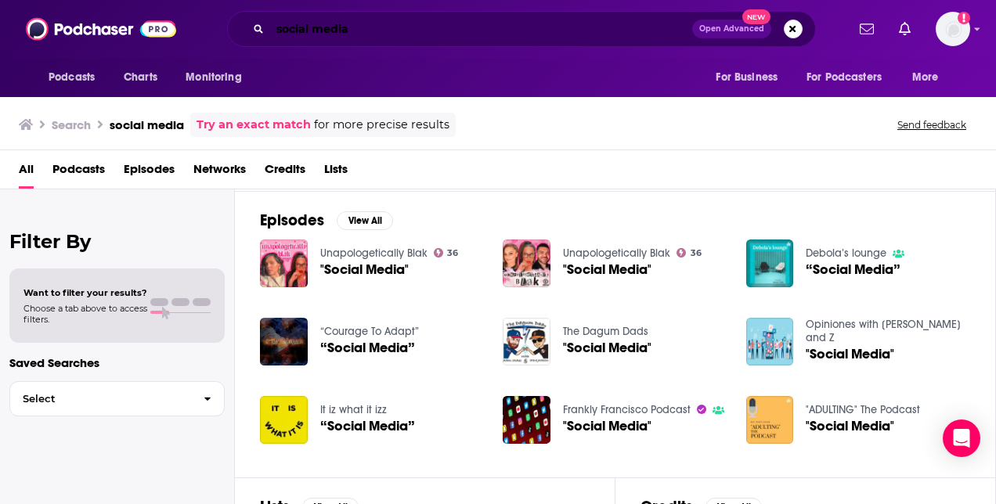
click at [410, 34] on input "social media" at bounding box center [481, 28] width 422 height 25
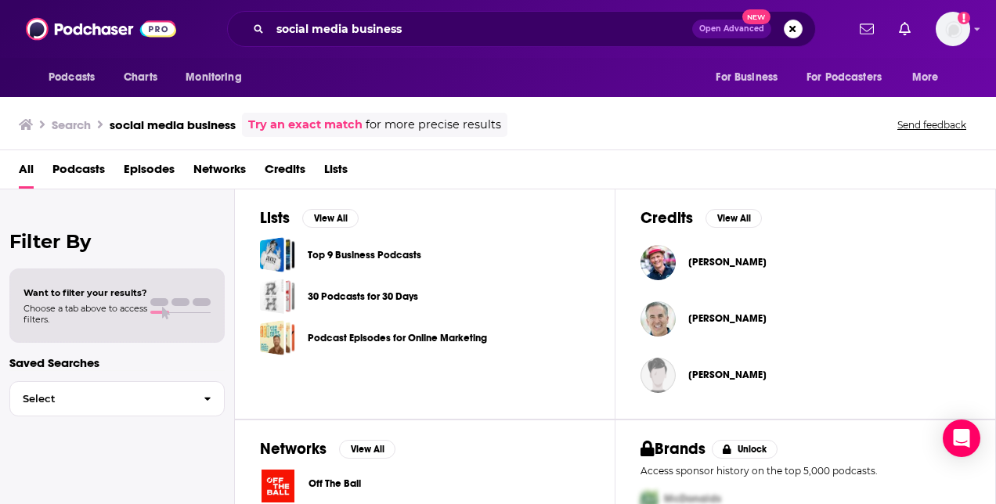
scroll to position [508, 0]
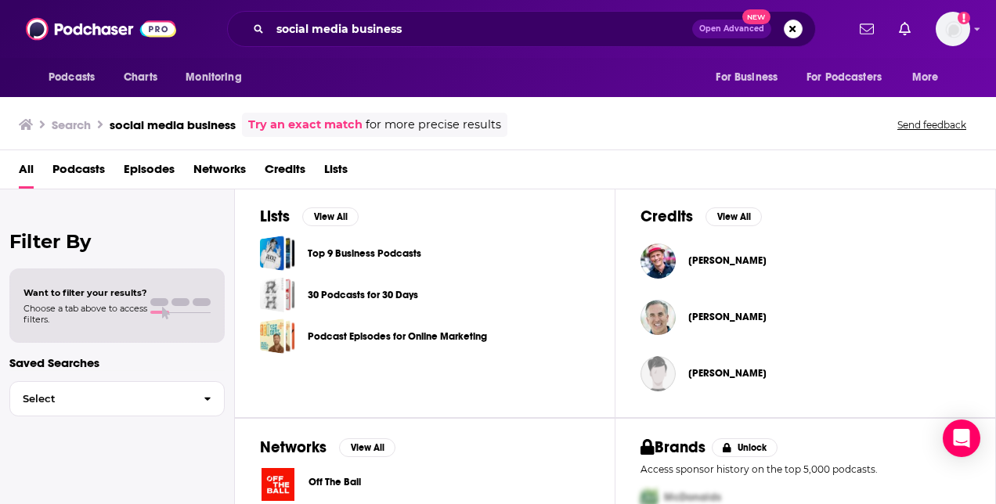
click at [103, 166] on span "Podcasts" at bounding box center [78, 173] width 52 height 32
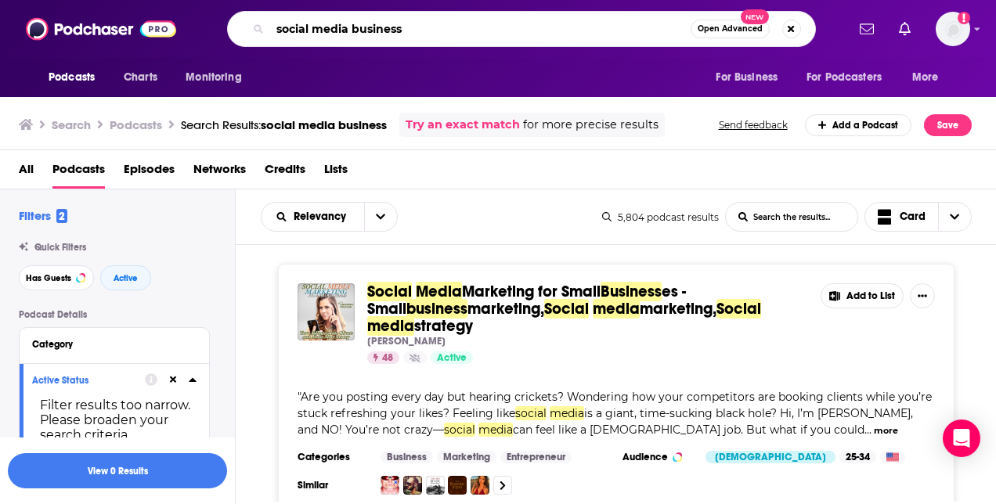
drag, startPoint x: 416, startPoint y: 31, endPoint x: 349, endPoint y: 25, distance: 66.8
click at [349, 25] on input "social media business" at bounding box center [480, 28] width 421 height 25
type input "social media examiner"
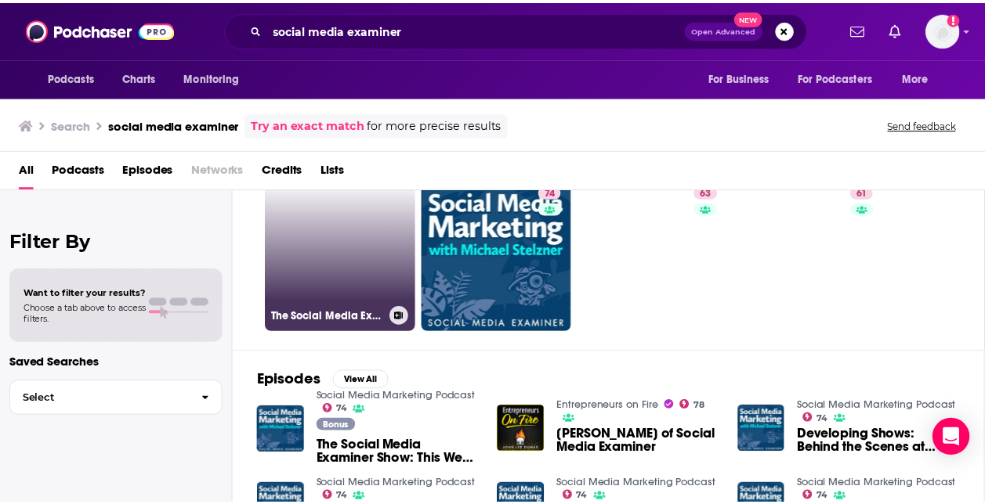
scroll to position [52, 0]
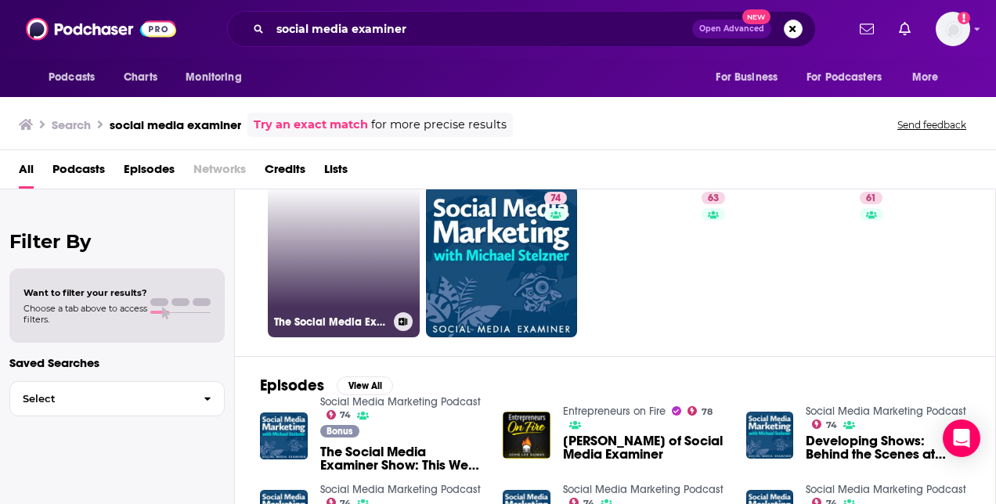
click at [359, 266] on link "The Social Media Examiner Show" at bounding box center [344, 262] width 152 height 152
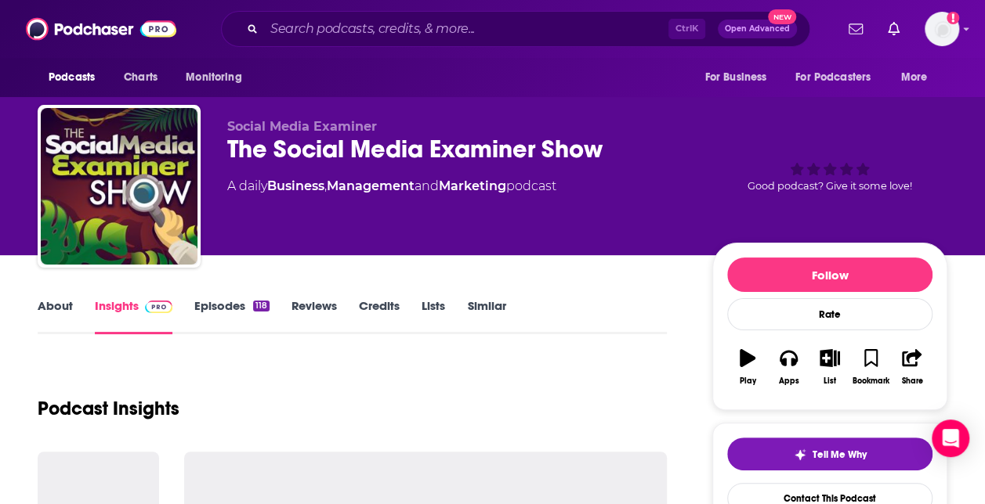
scroll to position [44, 0]
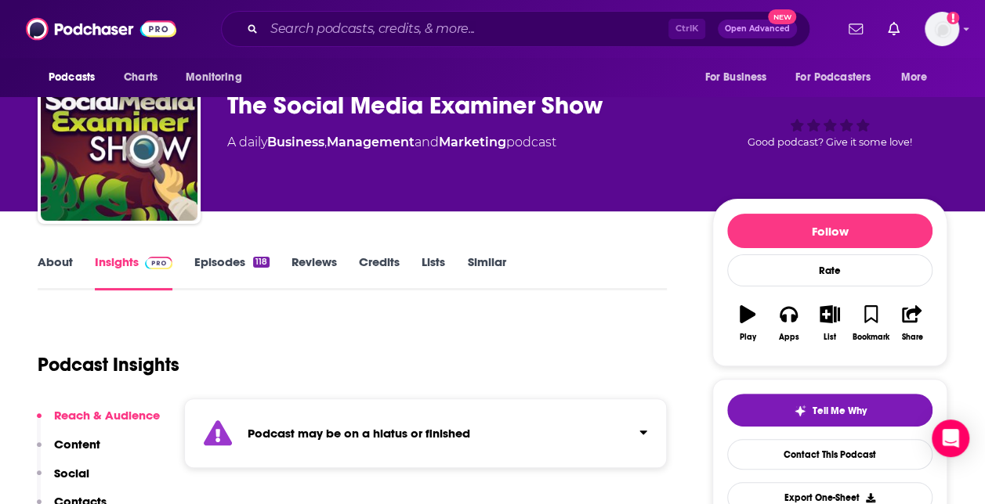
click at [69, 258] on link "About" at bounding box center [55, 273] width 35 height 36
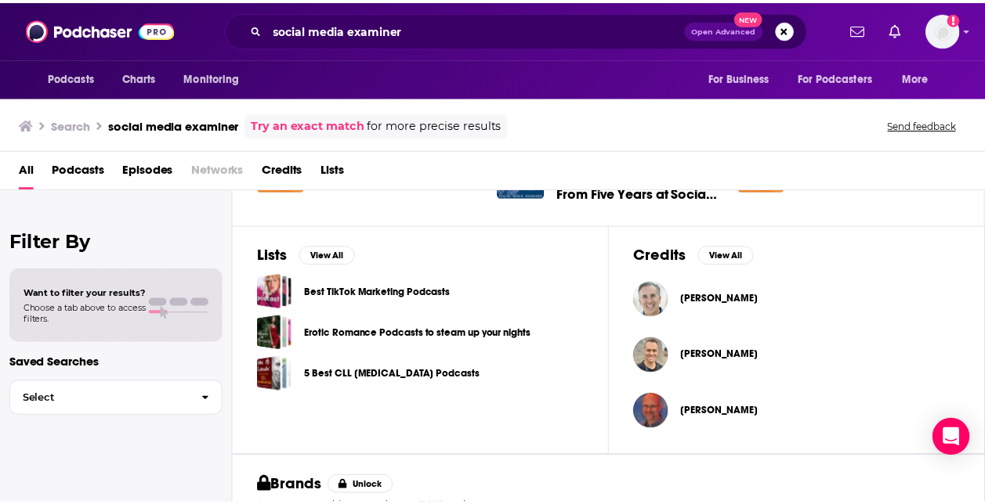
scroll to position [470, 0]
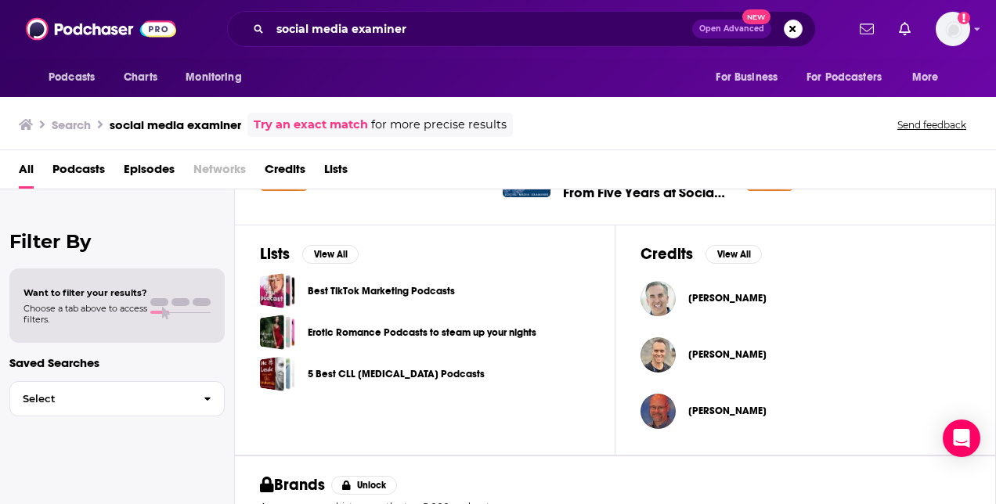
click at [395, 283] on div "Podcasts Charts Monitoring social media examiner Open Advanced New For Business…" at bounding box center [498, 252] width 996 height 504
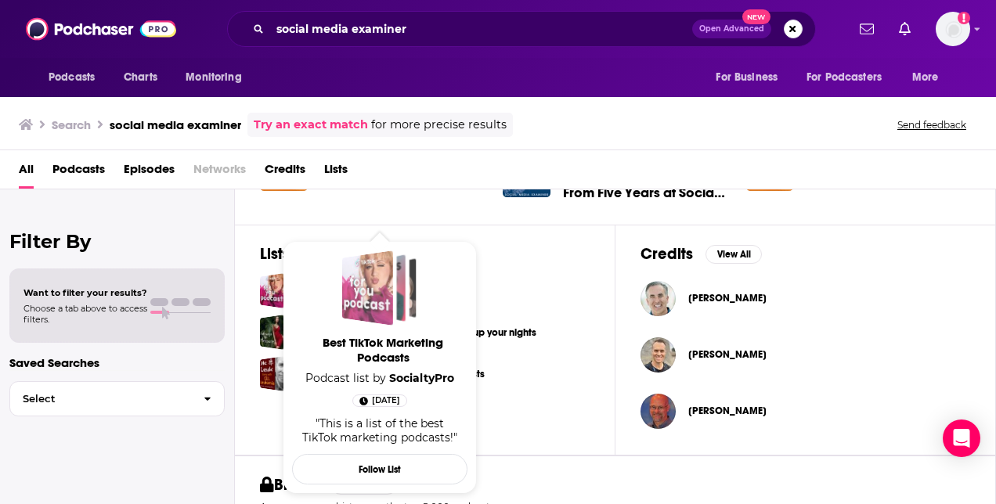
click at [398, 280] on div "Best TikTok Marketing Podcasts" at bounding box center [384, 288] width 45 height 67
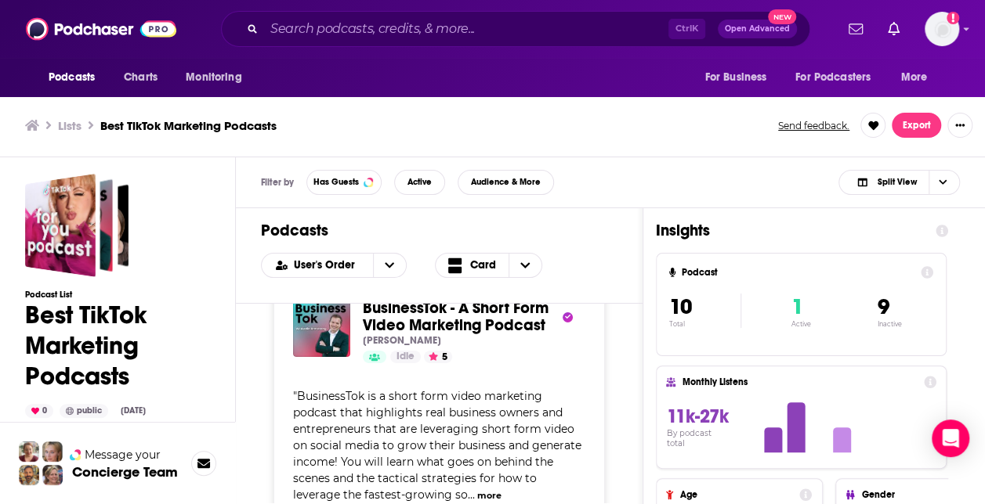
scroll to position [31, 0]
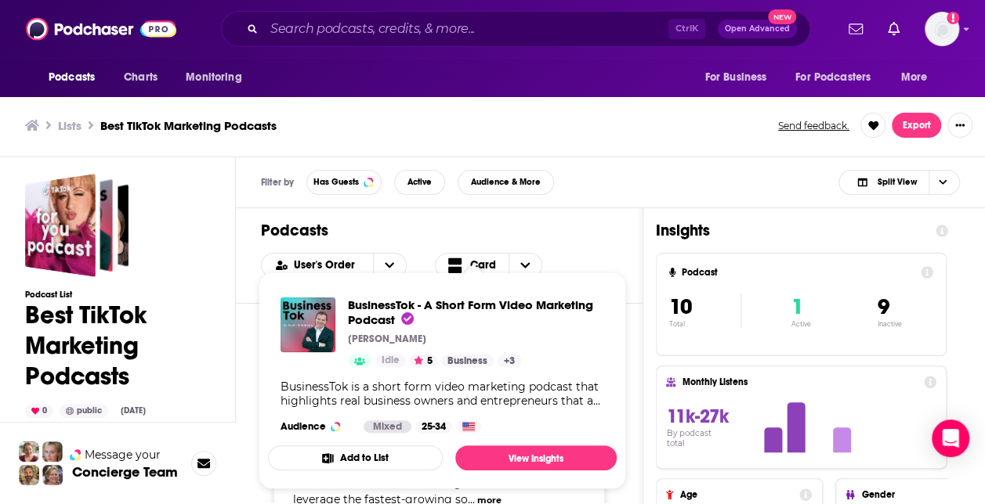
click at [515, 384] on div "BusinessTok is a short form video marketing podcast that highlights real busine…" at bounding box center [441, 394] width 323 height 28
click at [464, 313] on span "BusinessTok - A Short Form Video Marketing Podcast" at bounding box center [476, 313] width 256 height 30
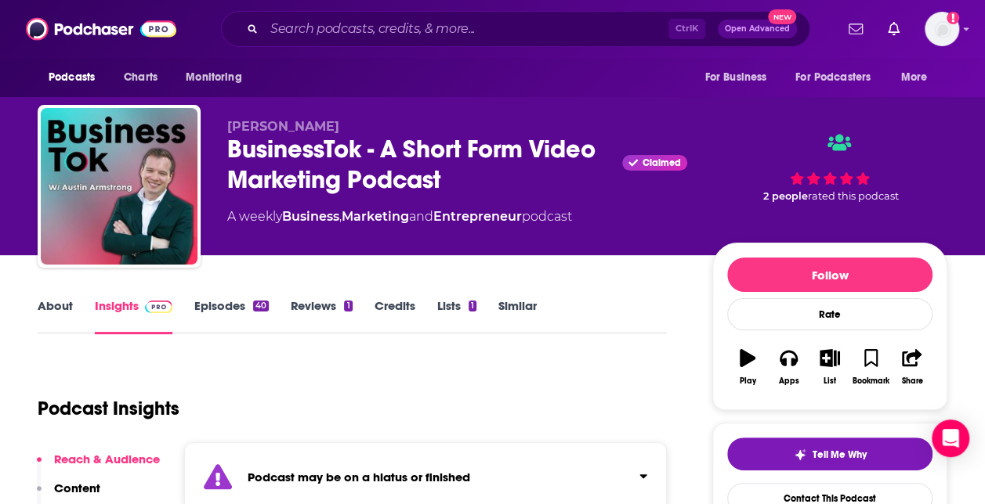
click at [51, 320] on link "About" at bounding box center [55, 316] width 35 height 36
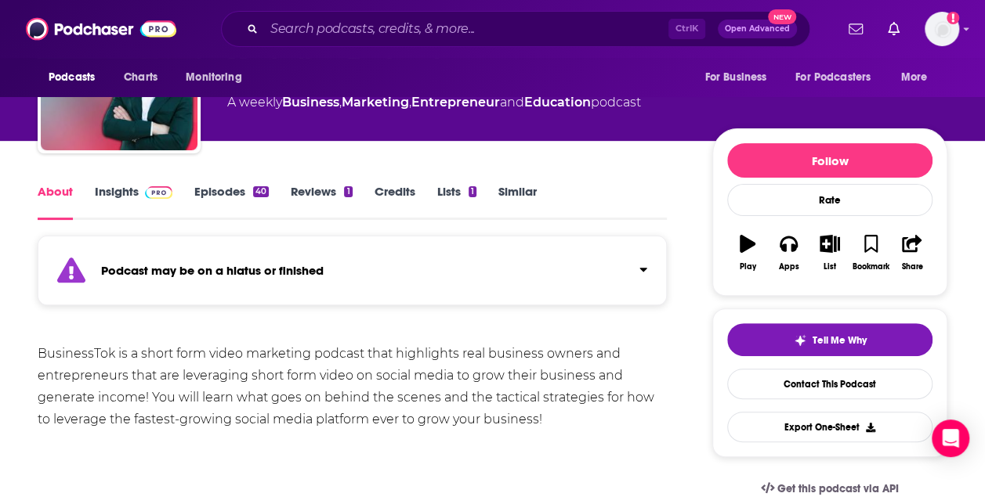
scroll to position [125, 0]
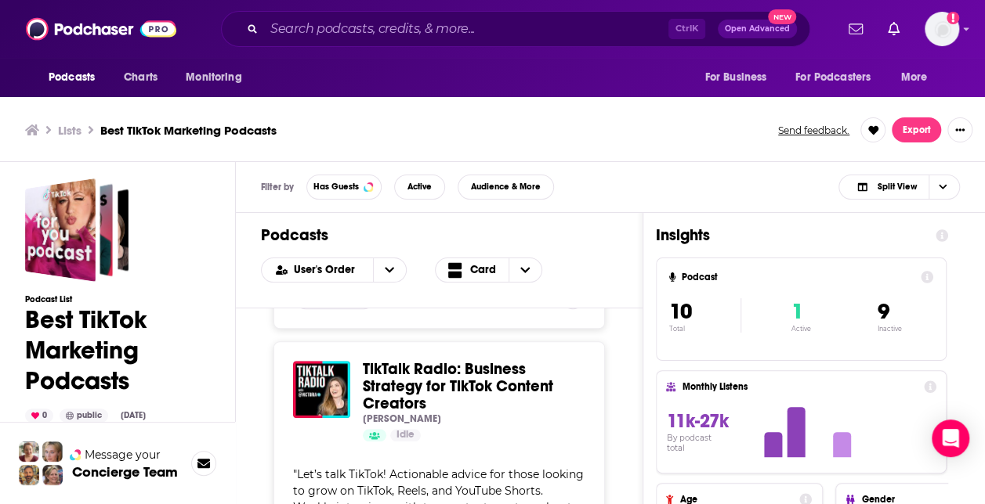
scroll to position [786, 0]
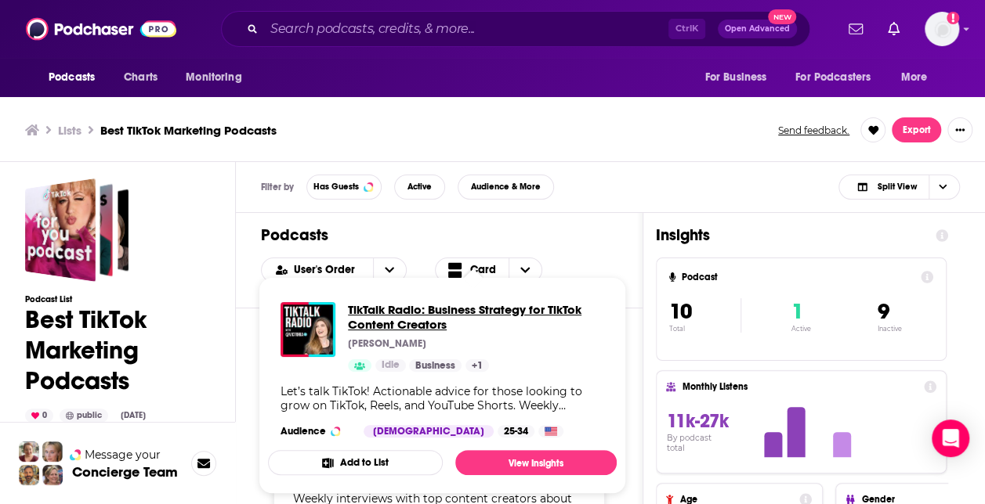
click at [531, 321] on span "TikTalk Radio: Business Strategy for TikTok Content Creators" at bounding box center [476, 317] width 256 height 30
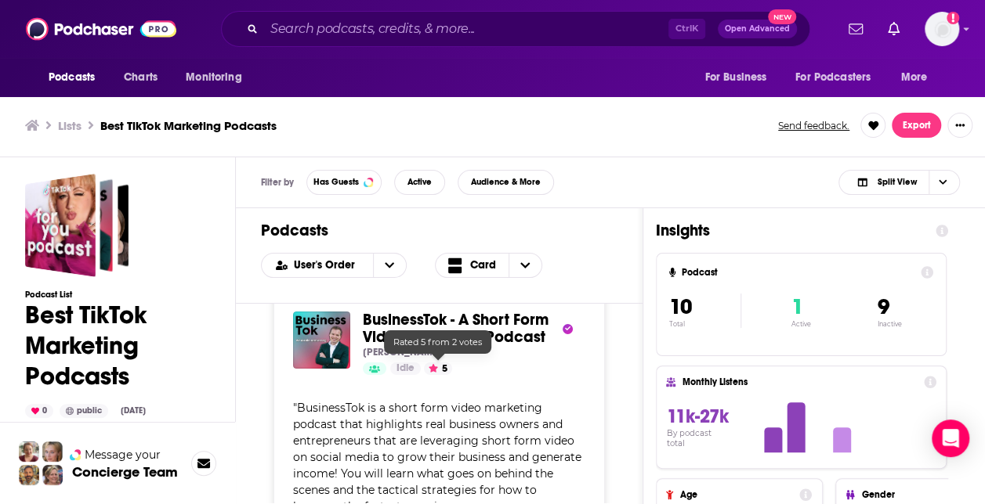
scroll to position [27, 0]
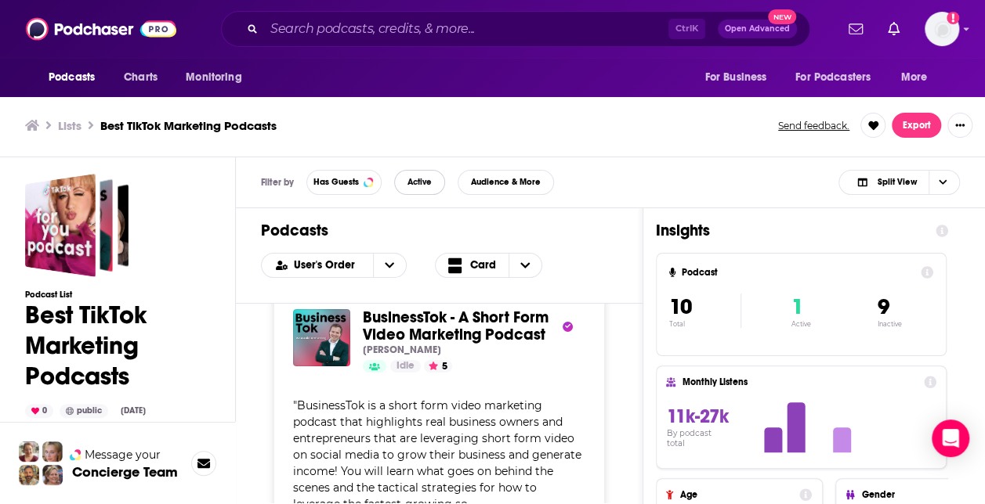
click at [417, 174] on button "Active" at bounding box center [419, 182] width 51 height 25
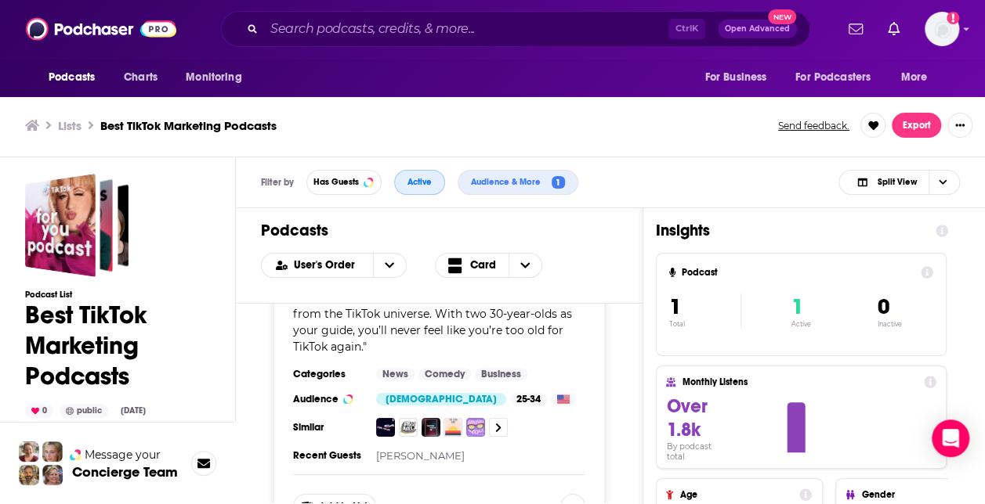
scroll to position [139, 0]
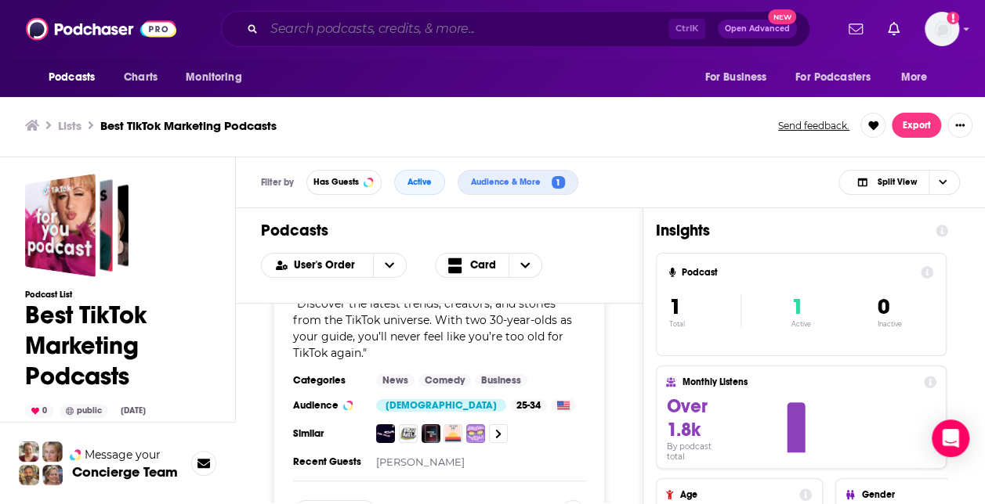
click at [333, 25] on input "Search podcasts, credits, & more..." at bounding box center [466, 28] width 404 height 25
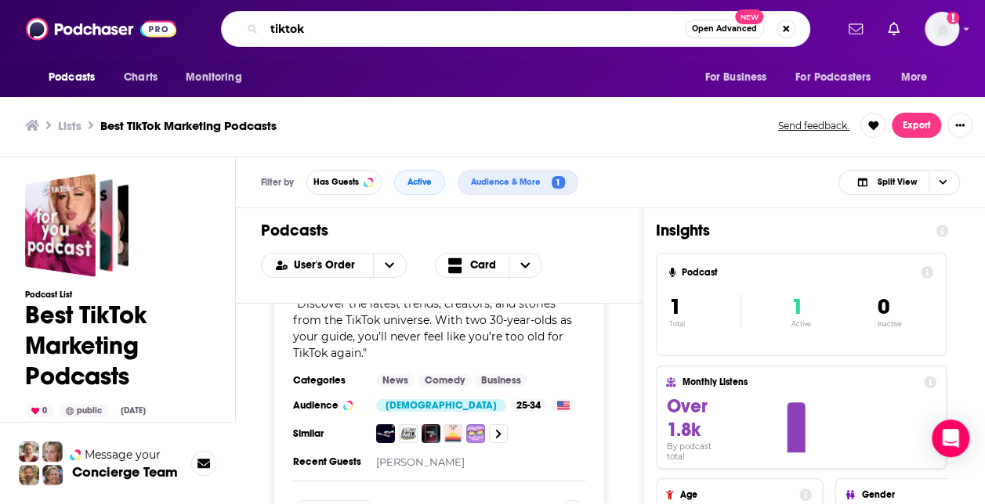
type input "tiktok"
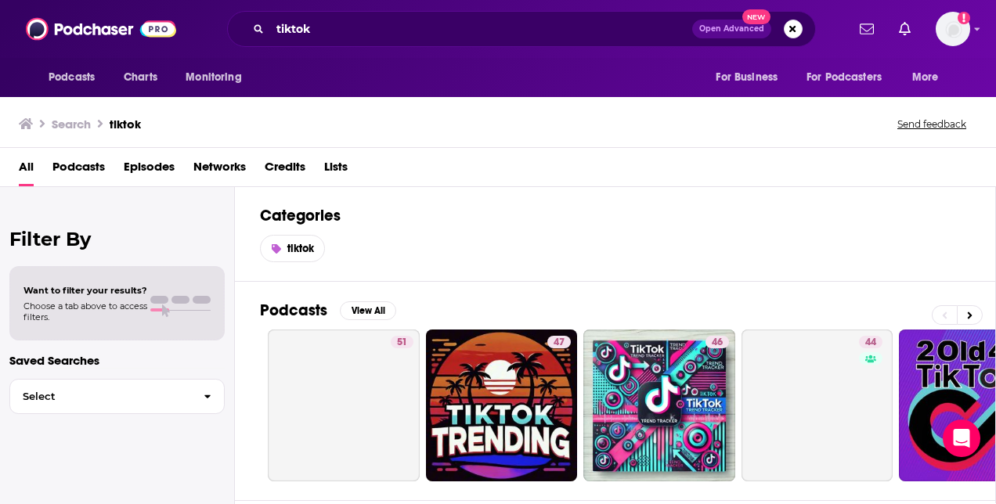
click at [52, 168] on span "Podcasts" at bounding box center [78, 170] width 52 height 32
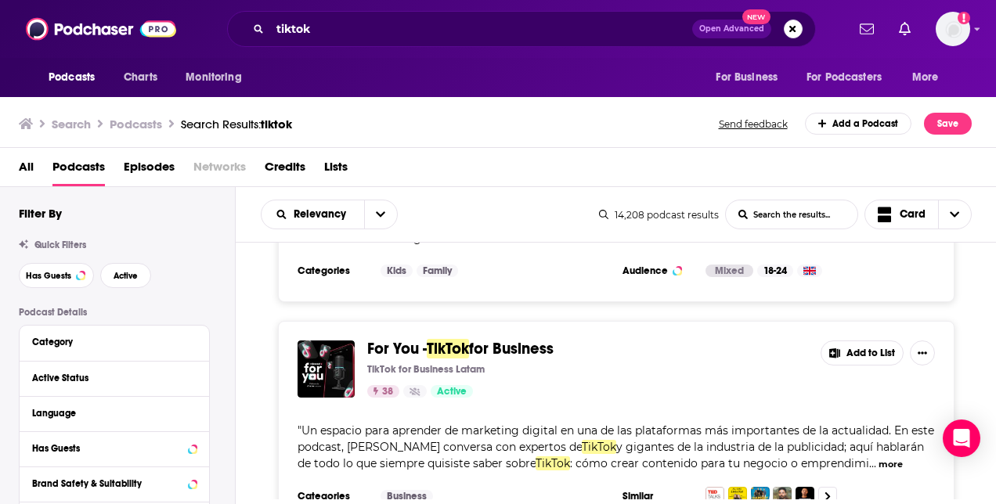
scroll to position [2589, 0]
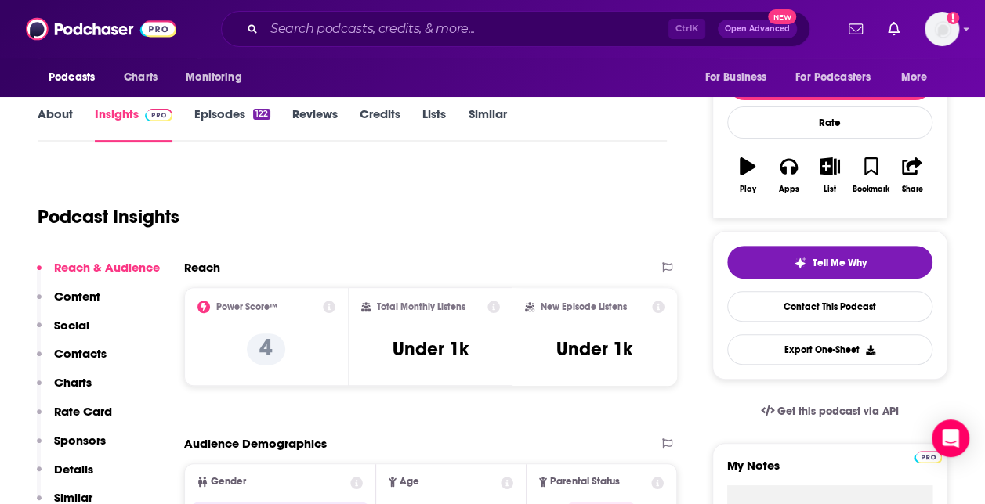
scroll to position [195, 0]
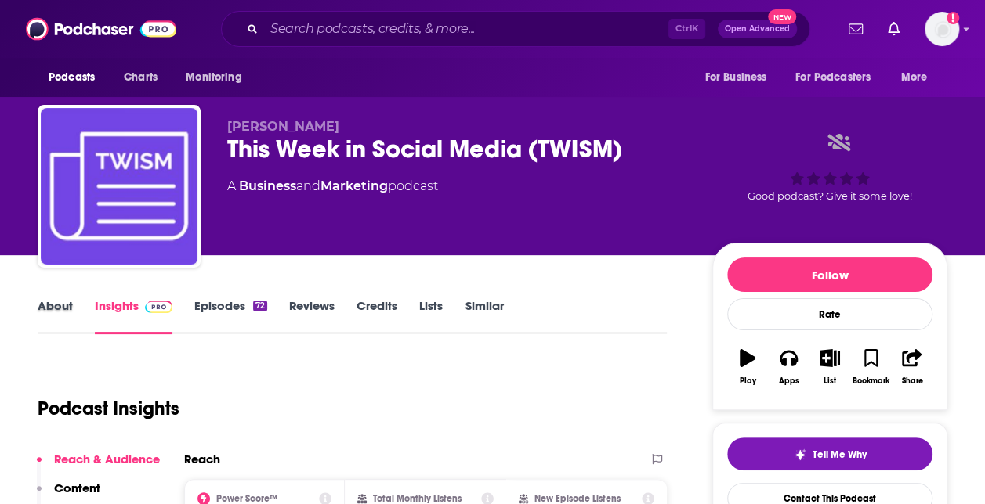
click at [75, 309] on div "About" at bounding box center [66, 316] width 57 height 36
click at [56, 307] on link "About" at bounding box center [55, 316] width 35 height 36
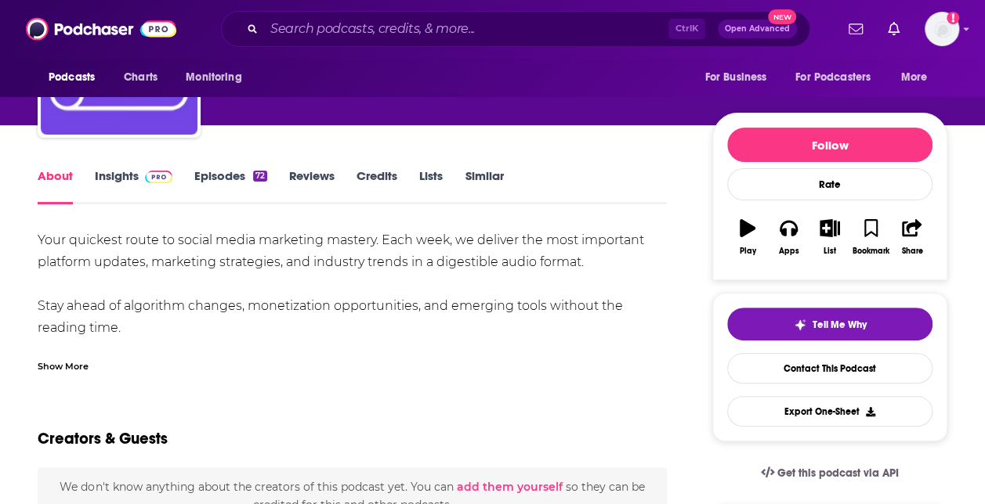
scroll to position [131, 0]
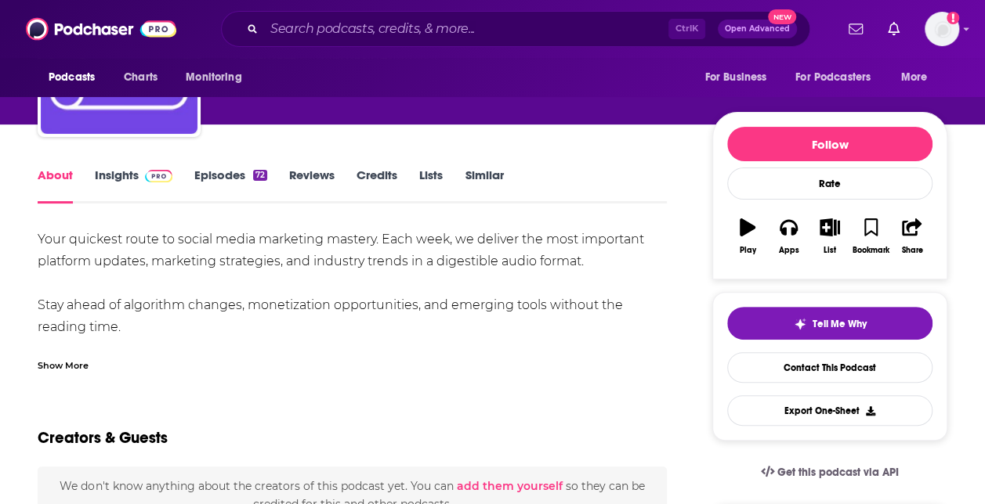
click at [132, 172] on link "Insights" at bounding box center [134, 186] width 78 height 36
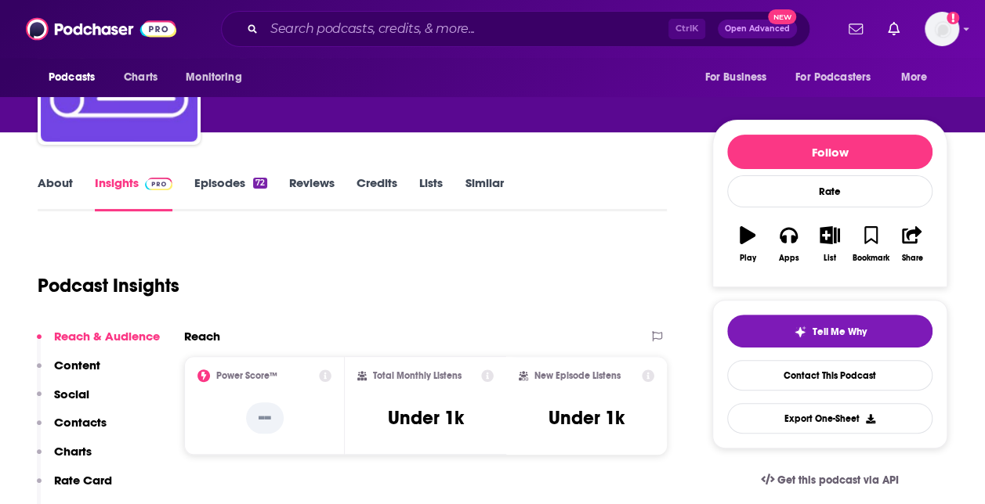
scroll to position [16, 0]
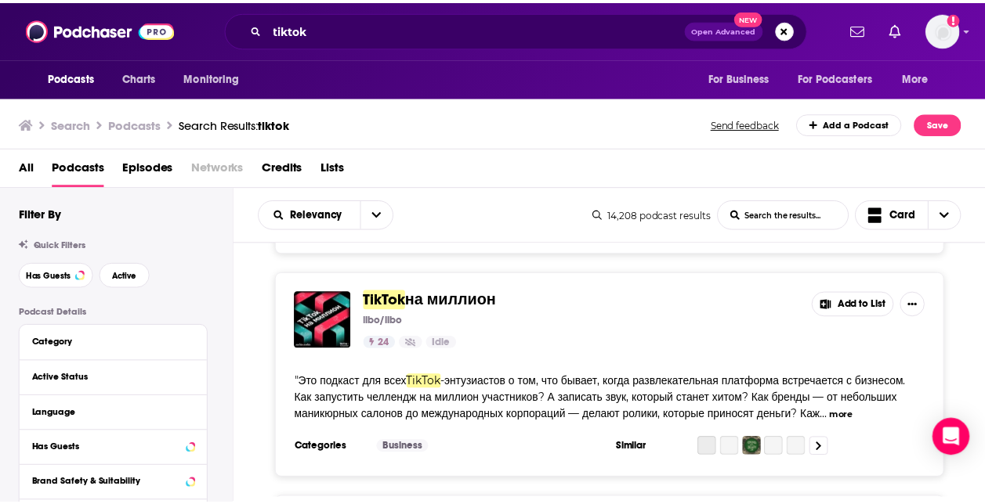
scroll to position [3056, 0]
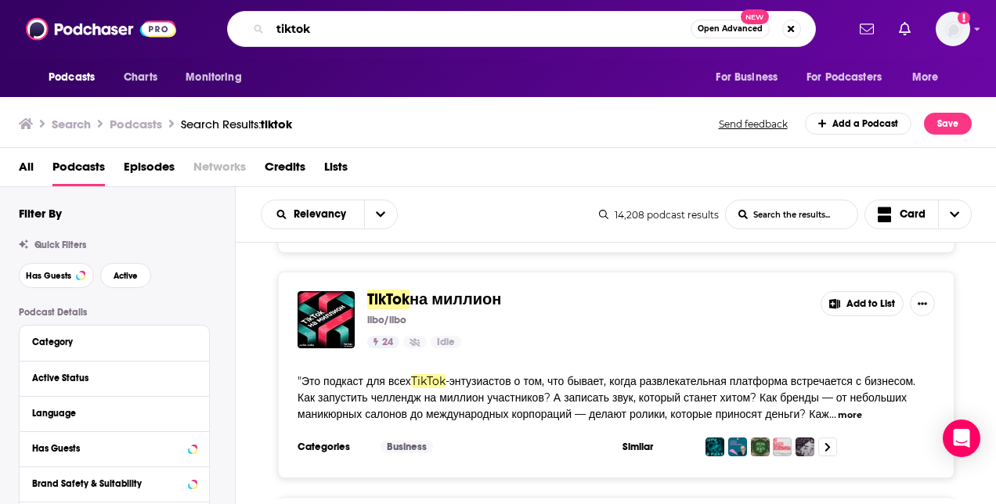
drag, startPoint x: 356, startPoint y: 37, endPoint x: 194, endPoint y: 41, distance: 161.4
click at [194, 41] on div "Podcasts Charts Monitoring tiktok Open Advanced New For Business For Podcasters…" at bounding box center [515, 29] width 662 height 36
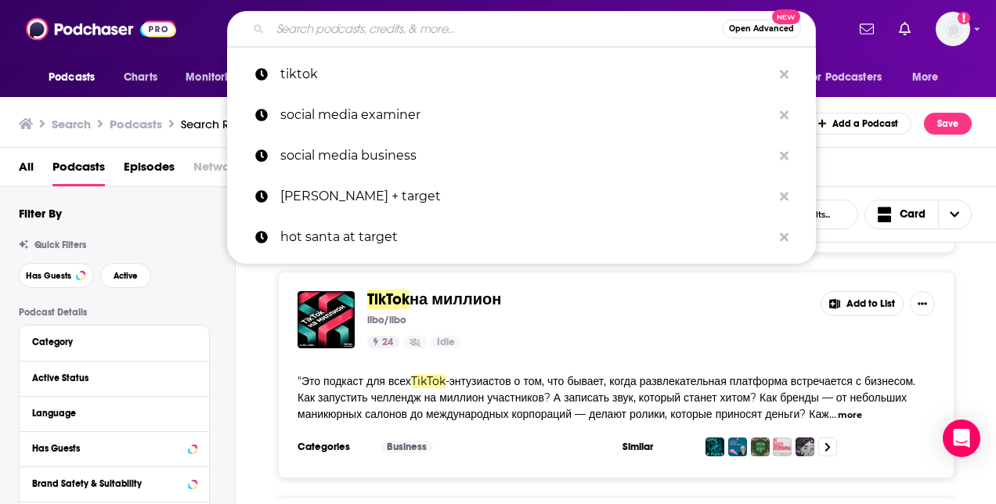
paste input "The Science of Social Media"
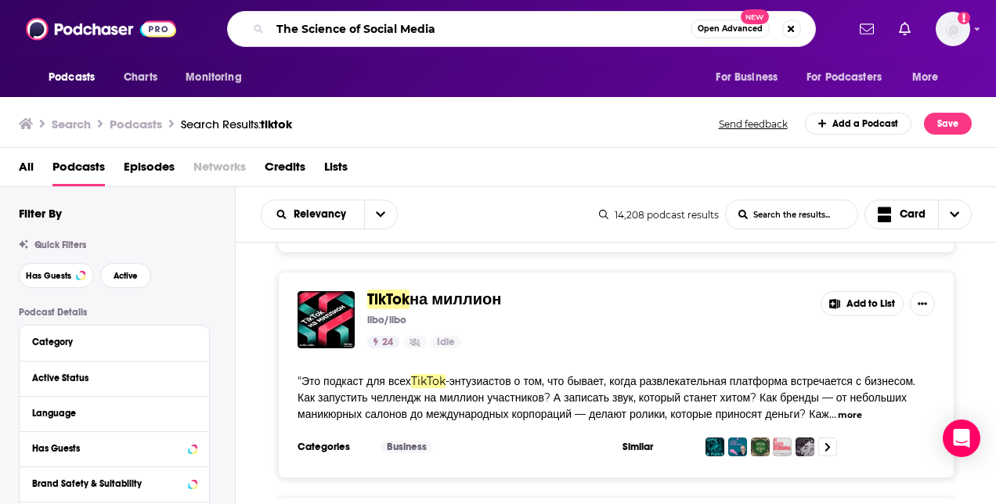
type input "The Science of Social Media"
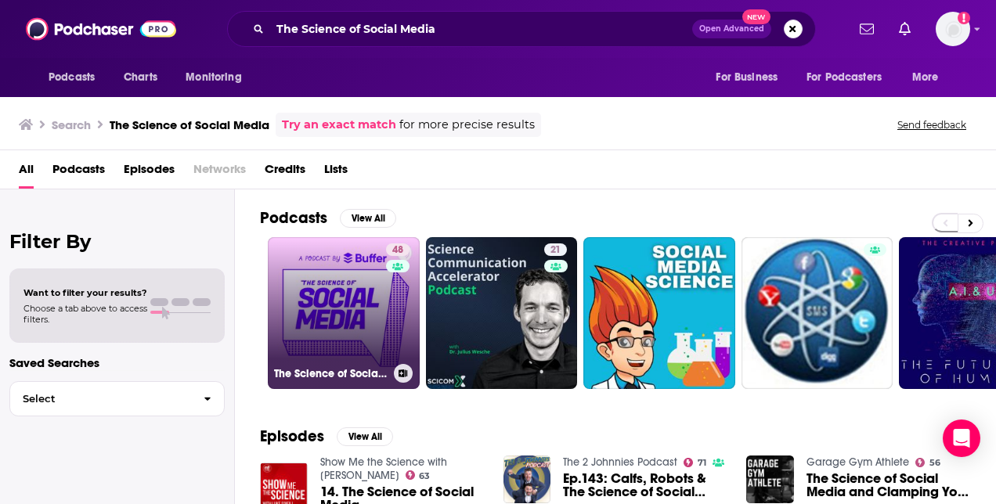
click at [365, 306] on link "48 The Science of Social Media" at bounding box center [344, 313] width 152 height 152
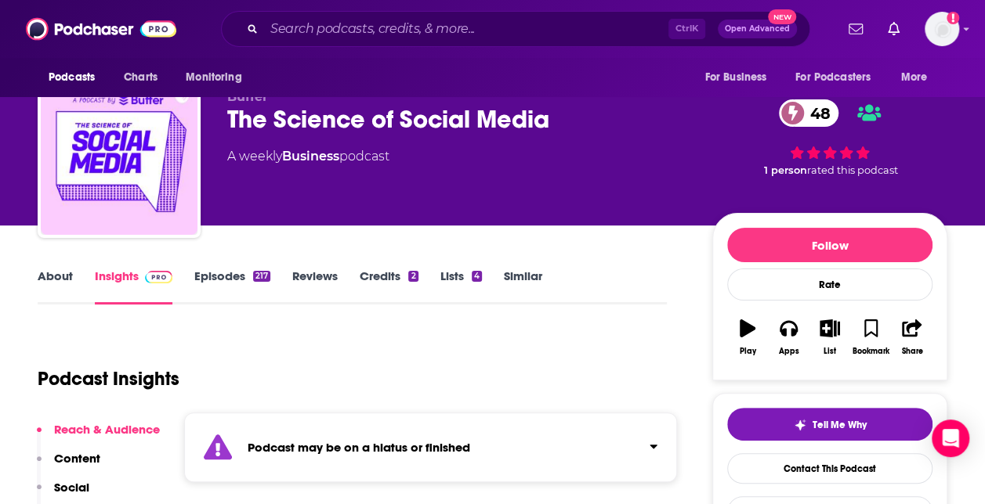
scroll to position [32, 0]
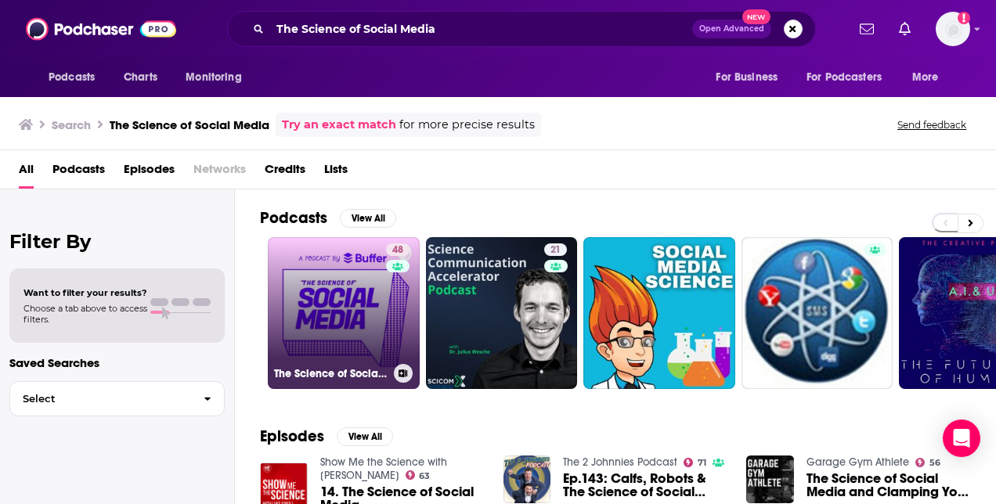
click at [361, 262] on link "48 The Science of Social Media" at bounding box center [344, 313] width 152 height 152
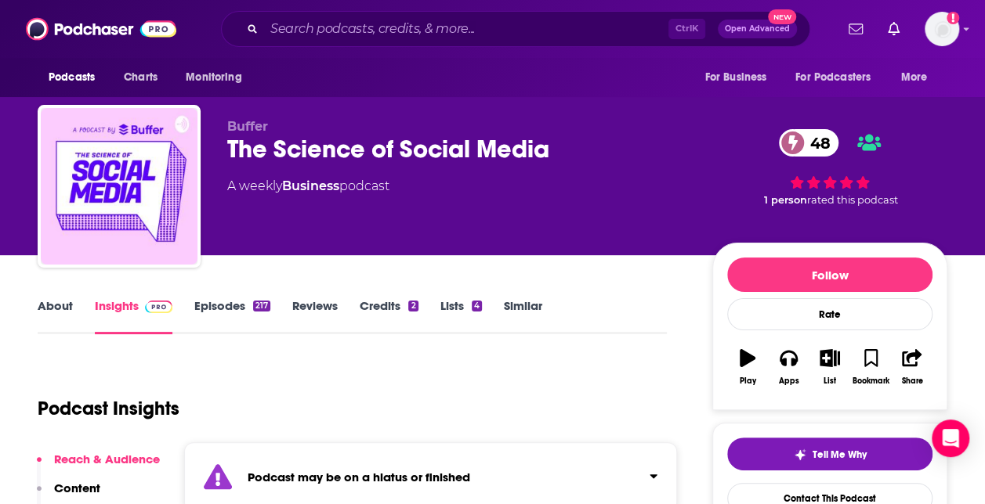
click at [524, 303] on link "Similar" at bounding box center [523, 316] width 38 height 36
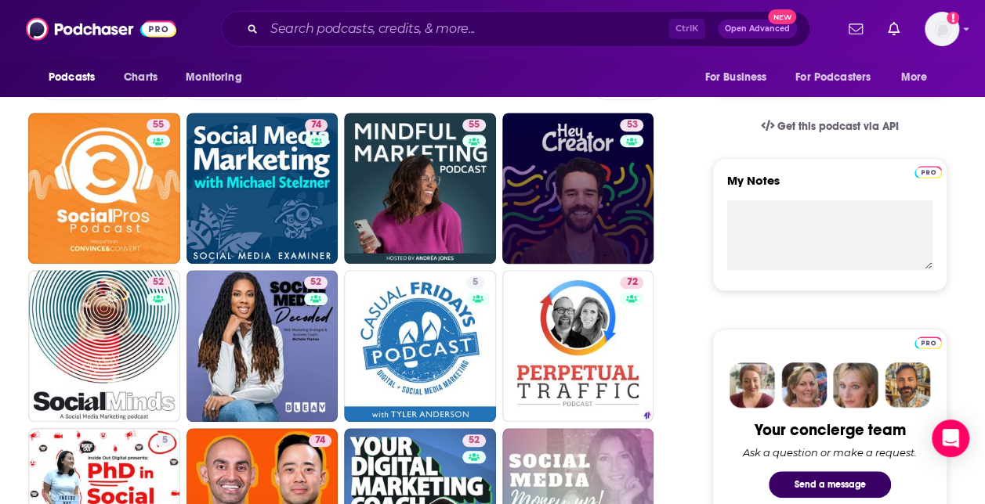
scroll to position [476, 0]
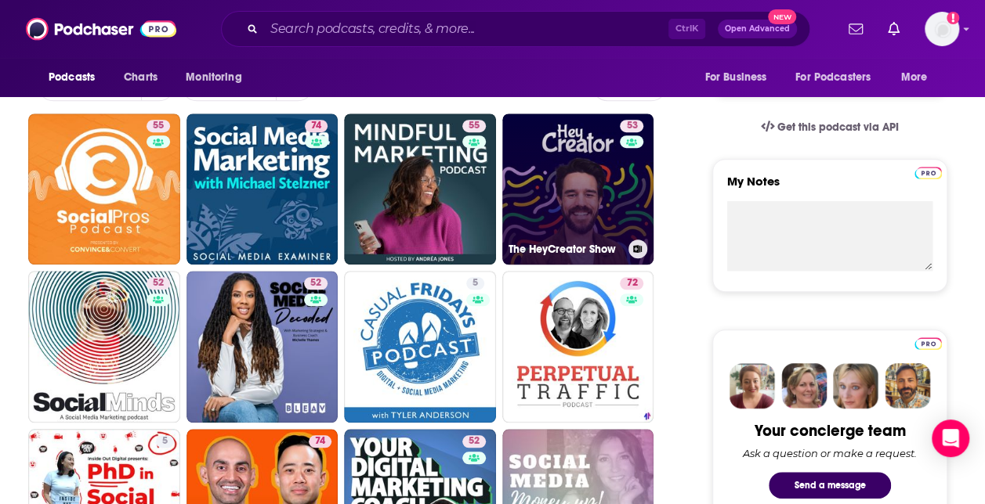
click at [570, 190] on link "53 The HeyCreator Show" at bounding box center [578, 190] width 152 height 152
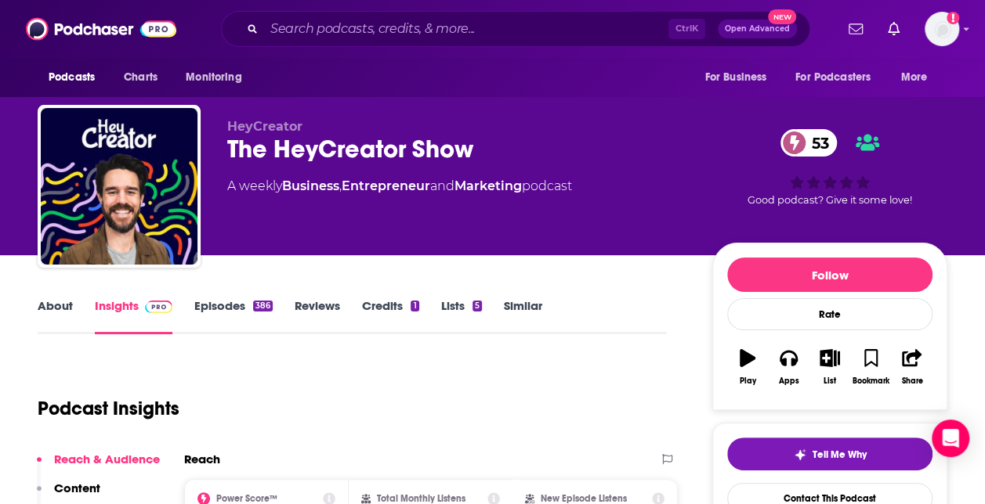
click at [51, 316] on link "About" at bounding box center [55, 316] width 35 height 36
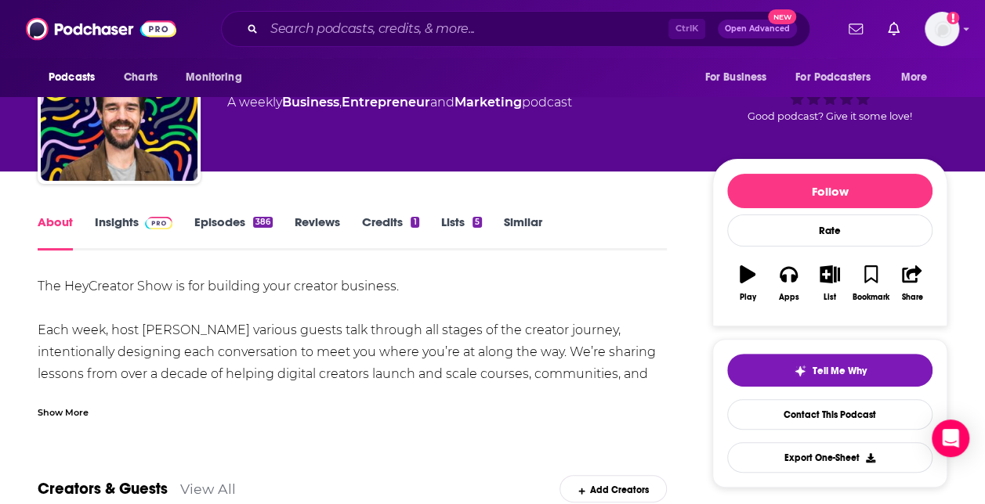
scroll to position [92, 0]
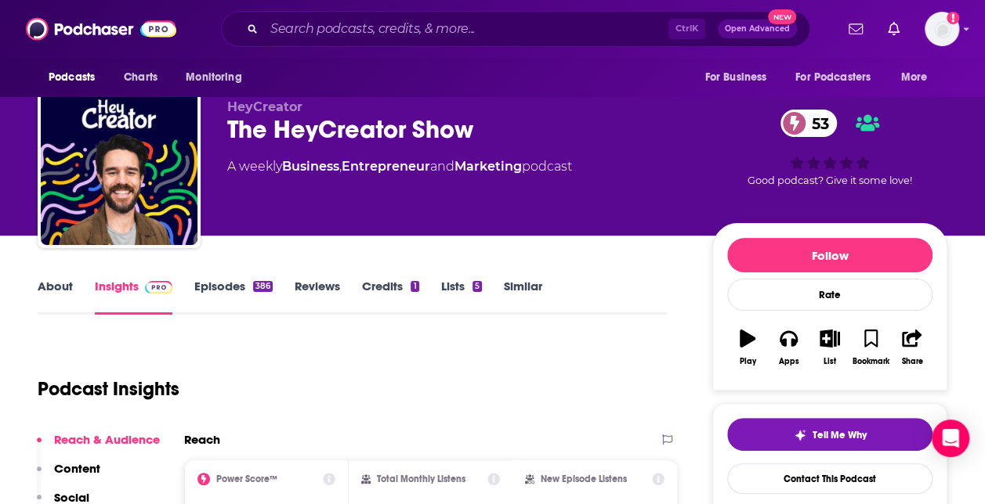
scroll to position [20, 0]
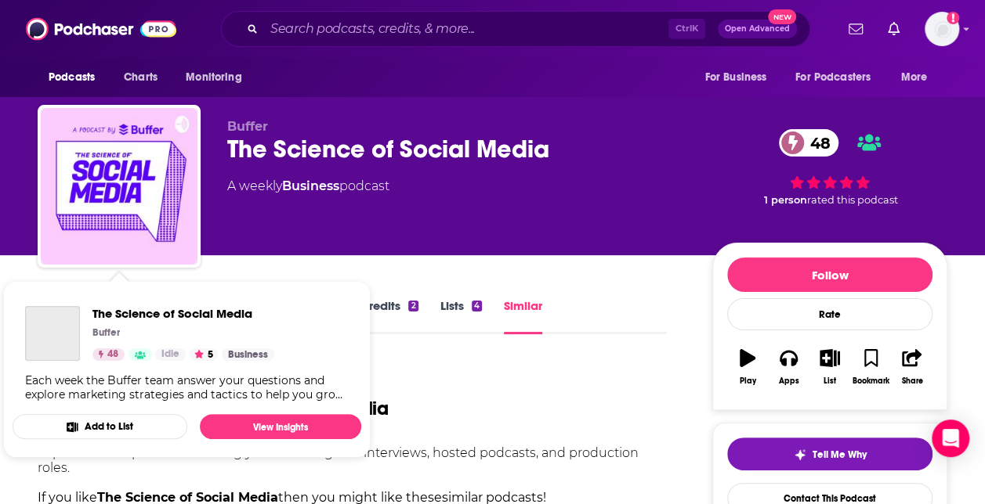
scroll to position [356, 0]
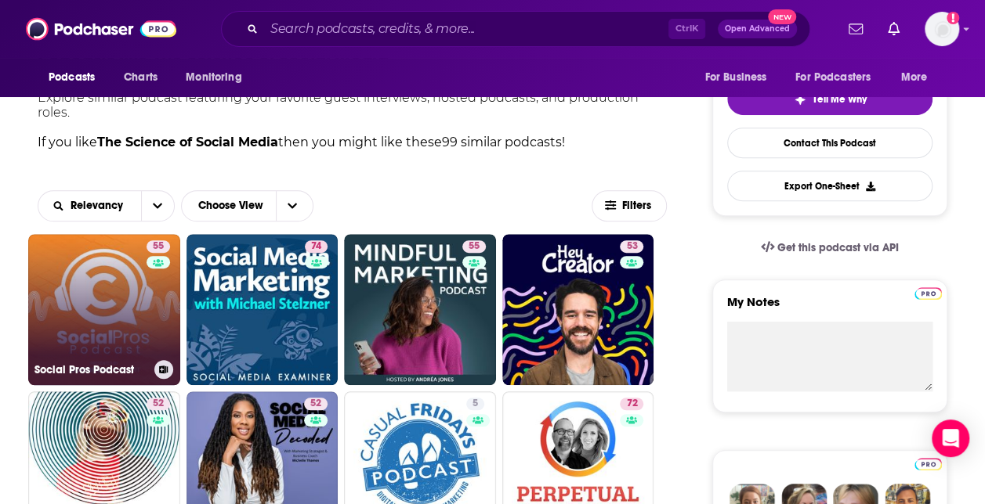
click at [154, 302] on div "55" at bounding box center [159, 300] width 27 height 121
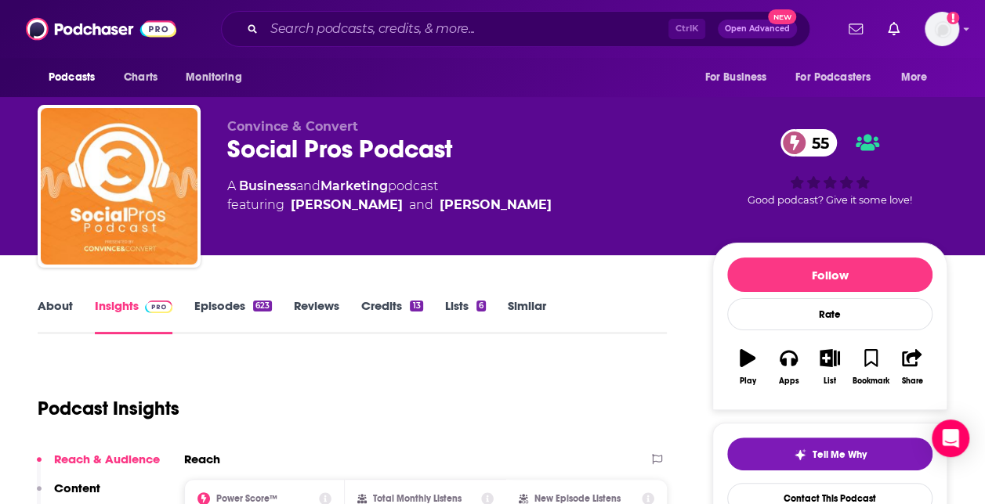
scroll to position [4, 0]
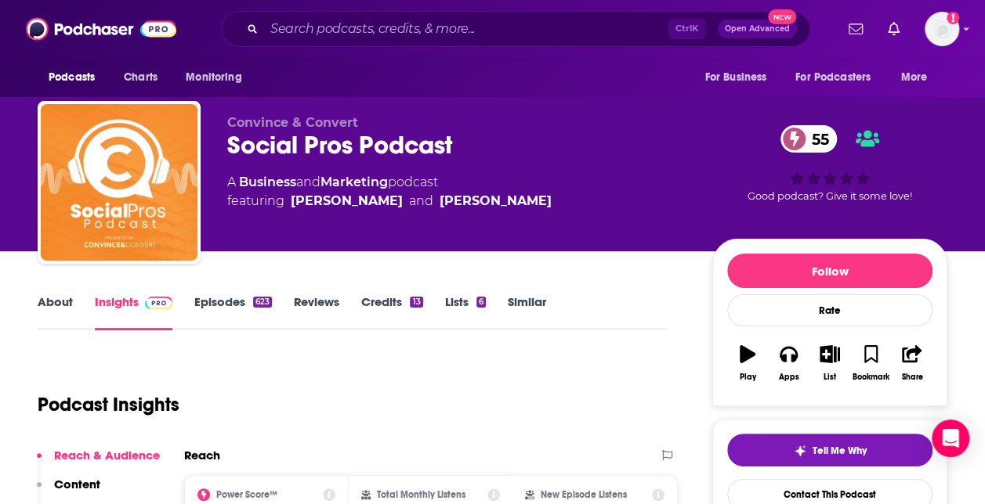
click at [62, 300] on link "About" at bounding box center [55, 313] width 35 height 36
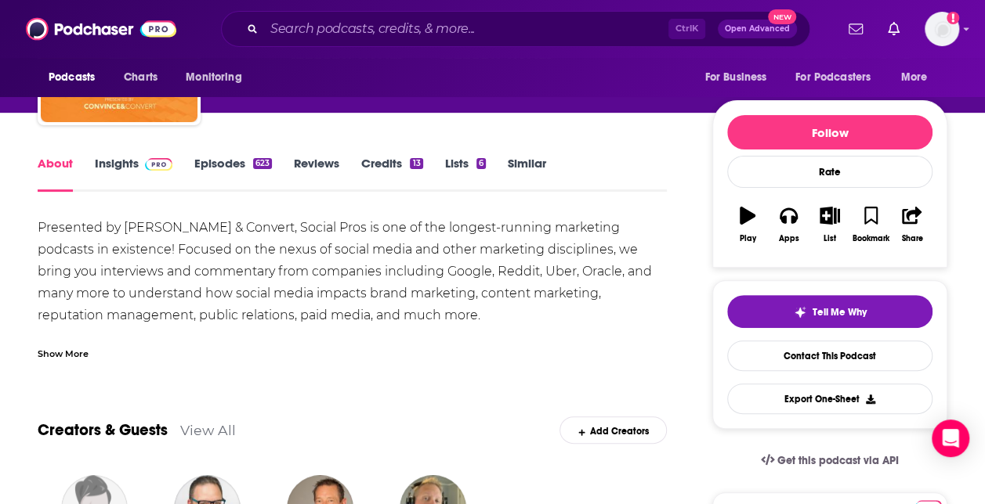
scroll to position [145, 0]
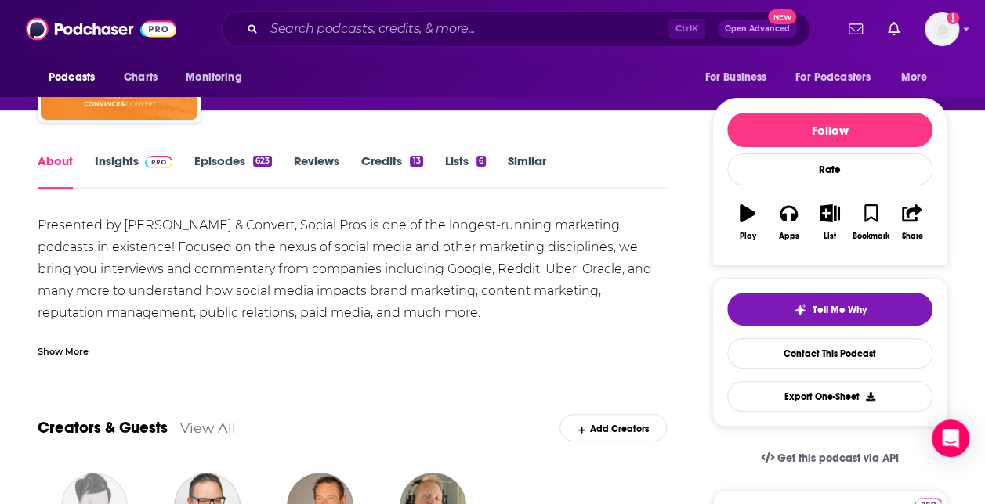
click at [114, 161] on link "Insights" at bounding box center [134, 172] width 78 height 36
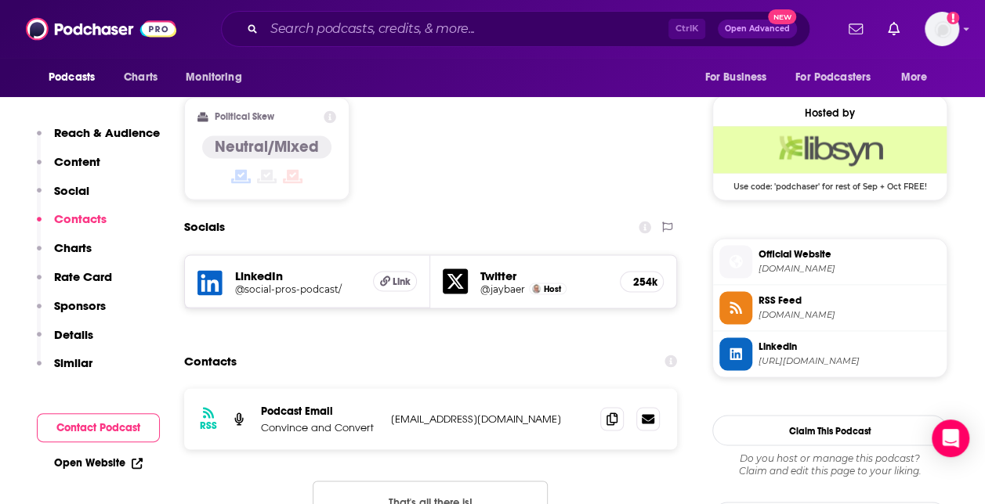
scroll to position [1348, 0]
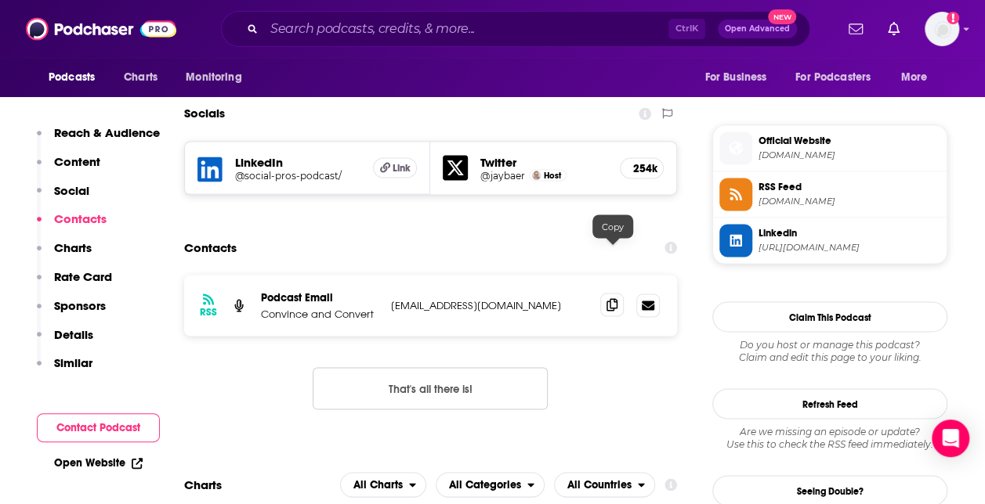
click at [602, 293] on span at bounding box center [611, 304] width 23 height 23
